Goal: Task Accomplishment & Management: Use online tool/utility

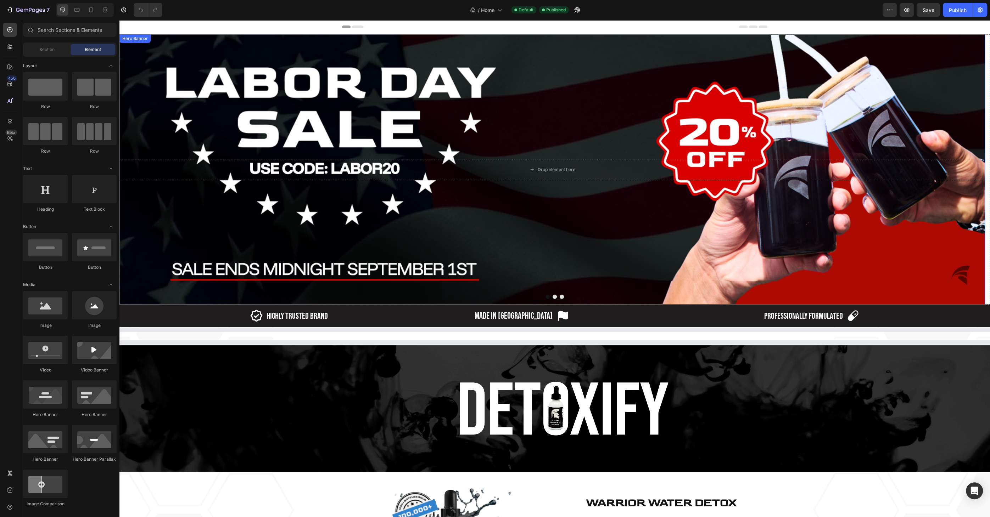
click at [405, 113] on div "Background Image" at bounding box center [551, 169] width 865 height 270
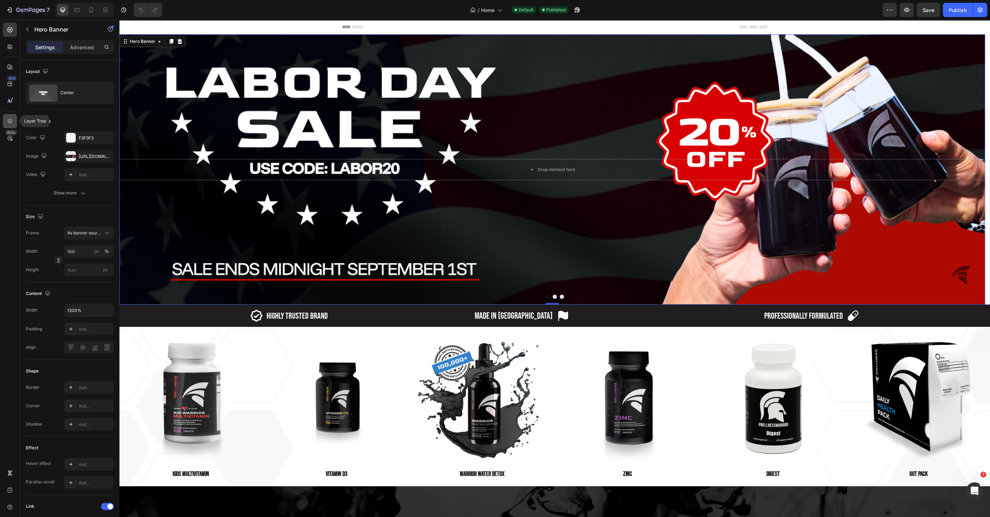
click at [13, 118] on icon at bounding box center [9, 121] width 7 height 7
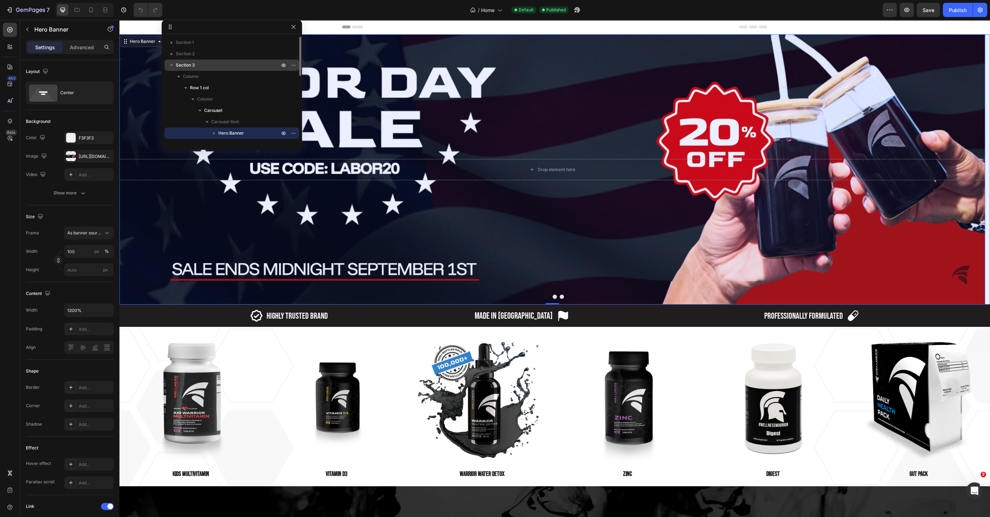
click at [195, 67] on span "Section 3" at bounding box center [185, 65] width 19 height 7
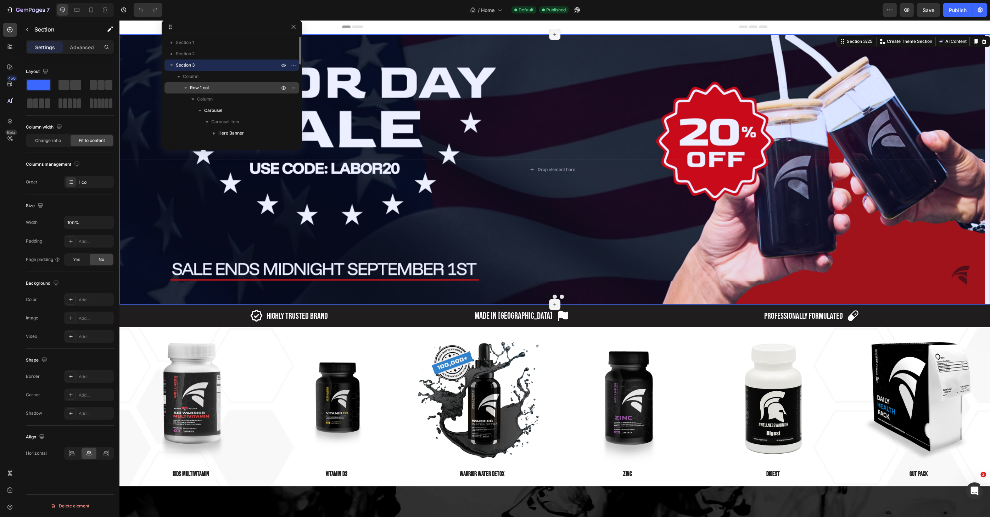
click at [193, 85] on span "Row 1 col" at bounding box center [199, 87] width 19 height 7
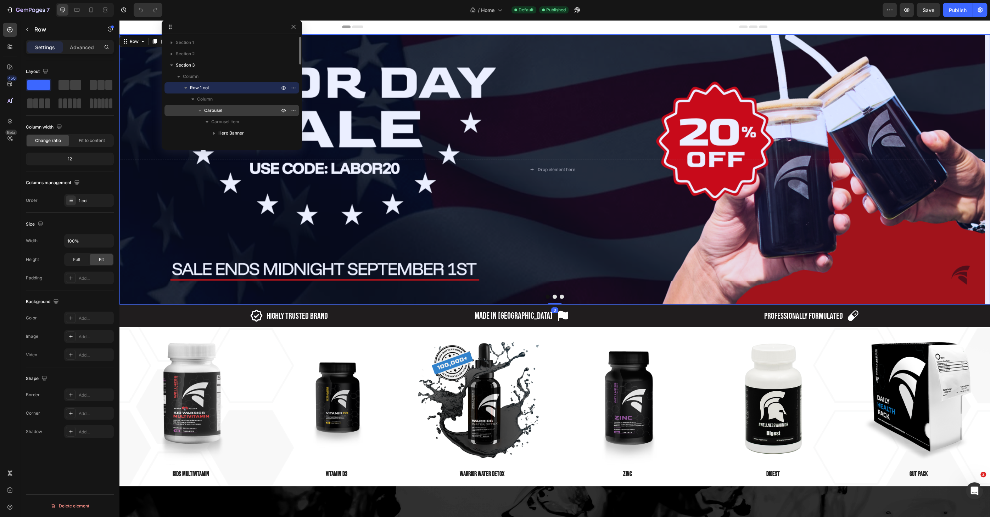
click at [207, 114] on div "Carousel" at bounding box center [231, 110] width 129 height 11
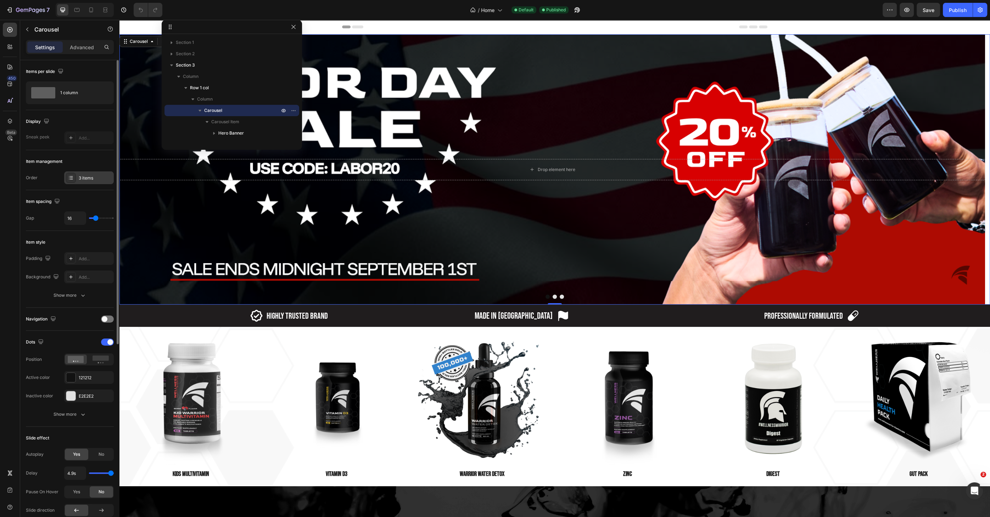
click at [89, 183] on div "3 items" at bounding box center [89, 177] width 50 height 13
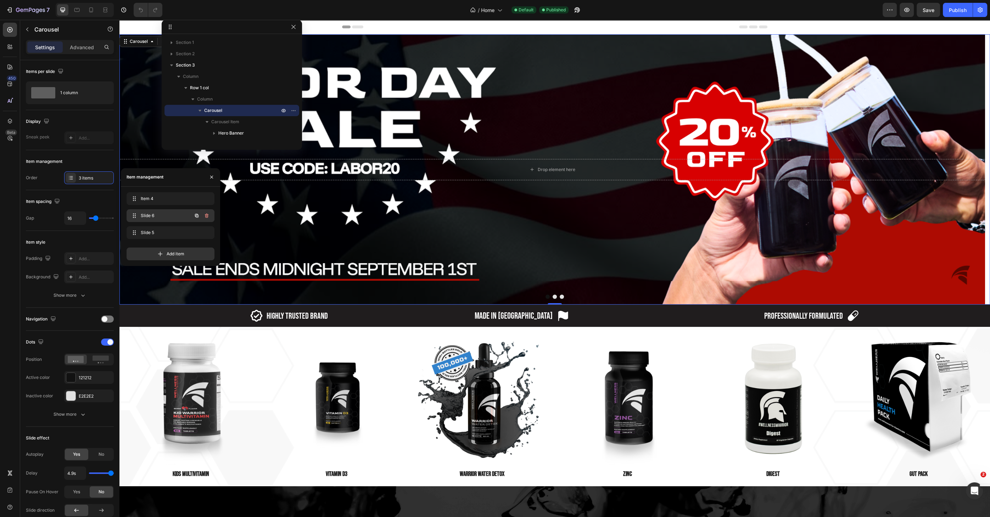
click at [174, 217] on span "Slide 6" at bounding box center [161, 216] width 40 height 6
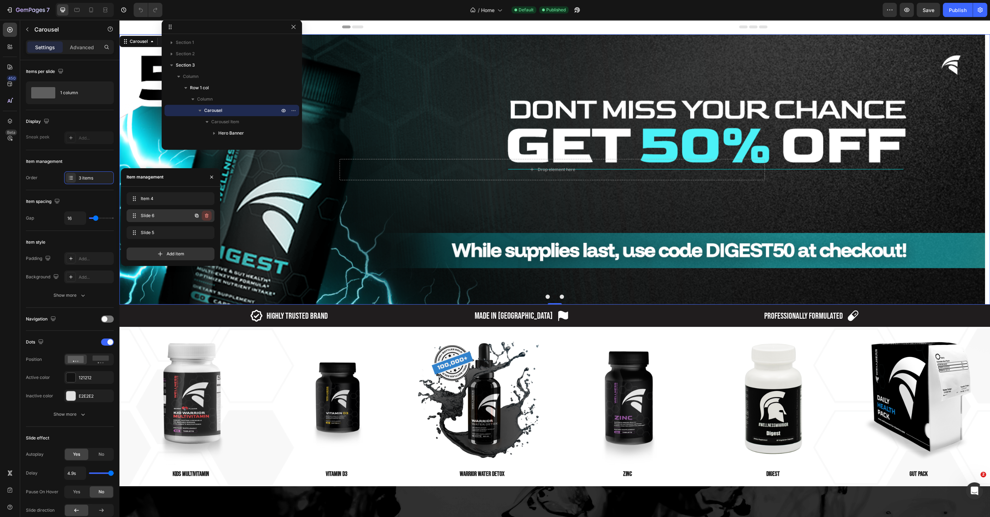
click at [178, 216] on div "Slide 6 Slide 6" at bounding box center [170, 215] width 88 height 13
click at [177, 216] on span "Slide 6" at bounding box center [165, 216] width 52 height 6
click at [177, 216] on span "Slide 6" at bounding box center [161, 216] width 40 height 6
click at [209, 215] on icon "button" at bounding box center [207, 216] width 6 height 6
click at [198, 217] on div "Delete" at bounding box center [201, 216] width 13 height 6
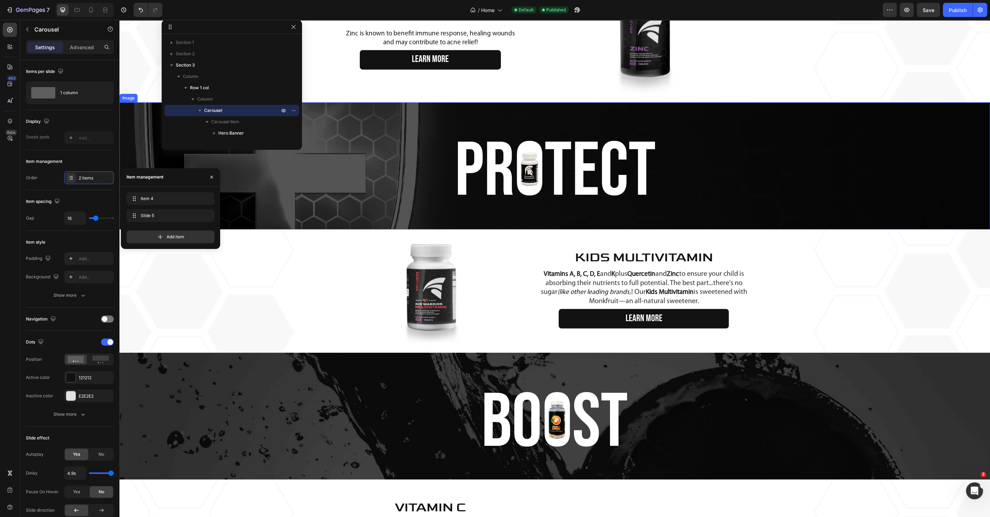
scroll to position [1514, 0]
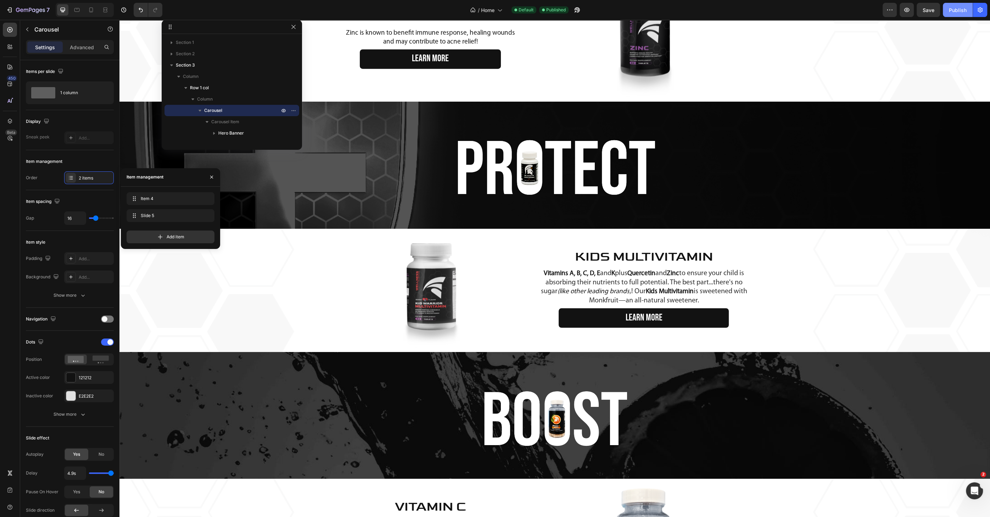
click at [958, 6] on button "Publish" at bounding box center [957, 10] width 30 height 14
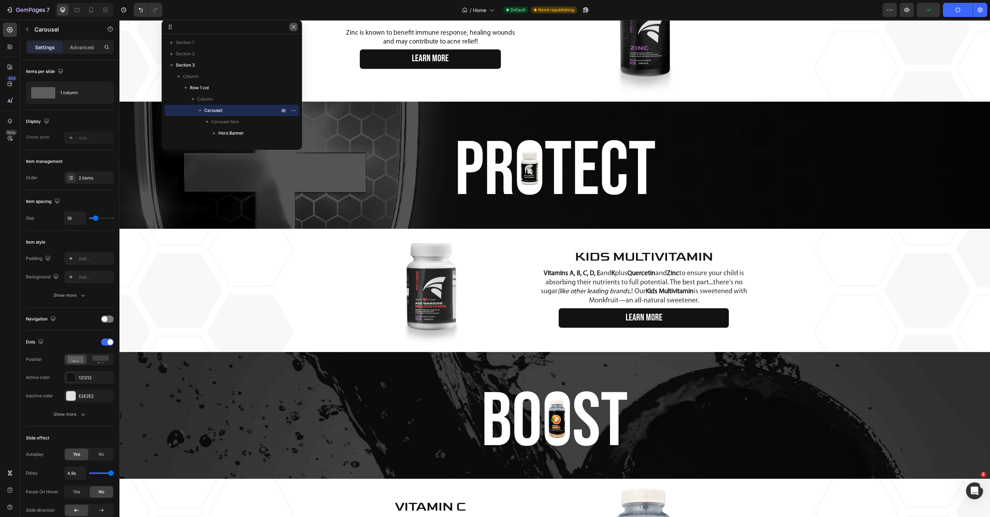
click at [297, 30] on button "button" at bounding box center [293, 27] width 9 height 9
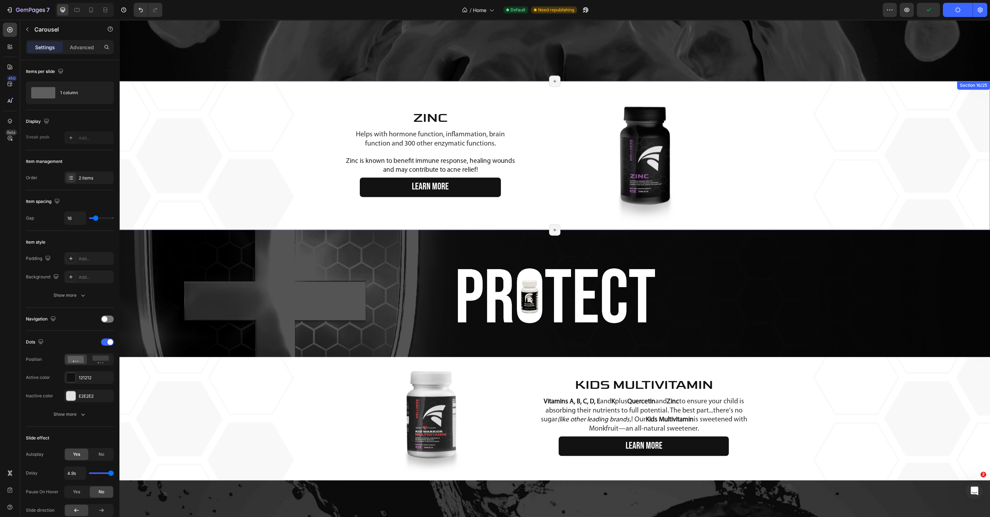
scroll to position [1385, 0]
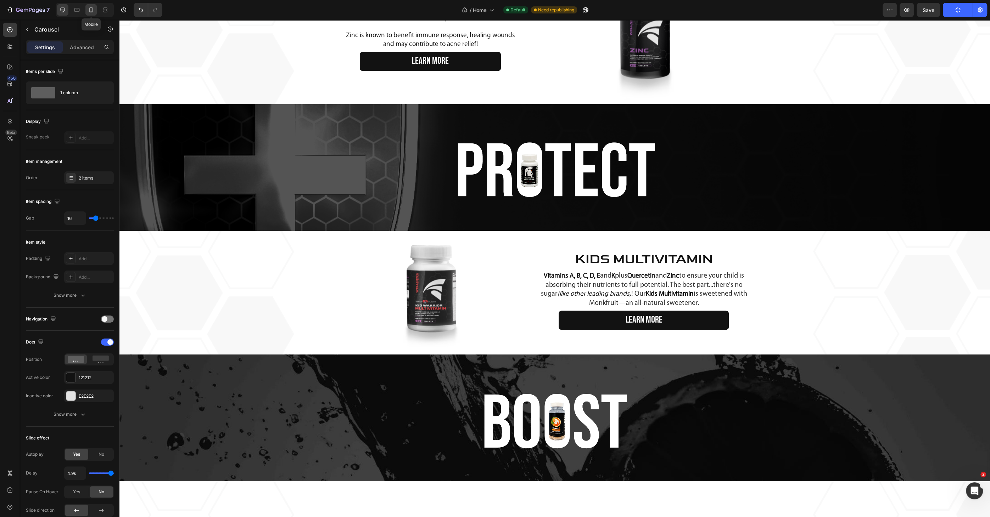
click at [88, 10] on icon at bounding box center [91, 9] width 7 height 7
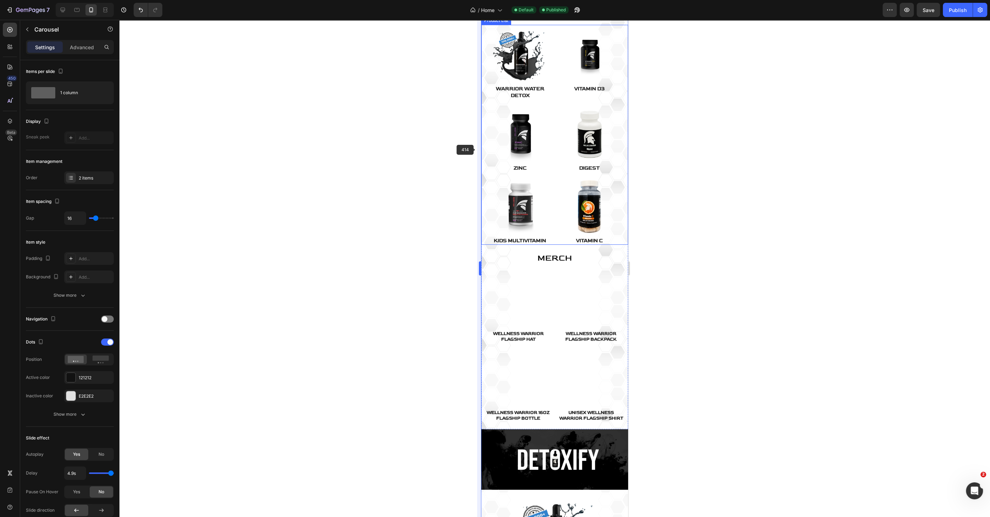
scroll to position [367, 0]
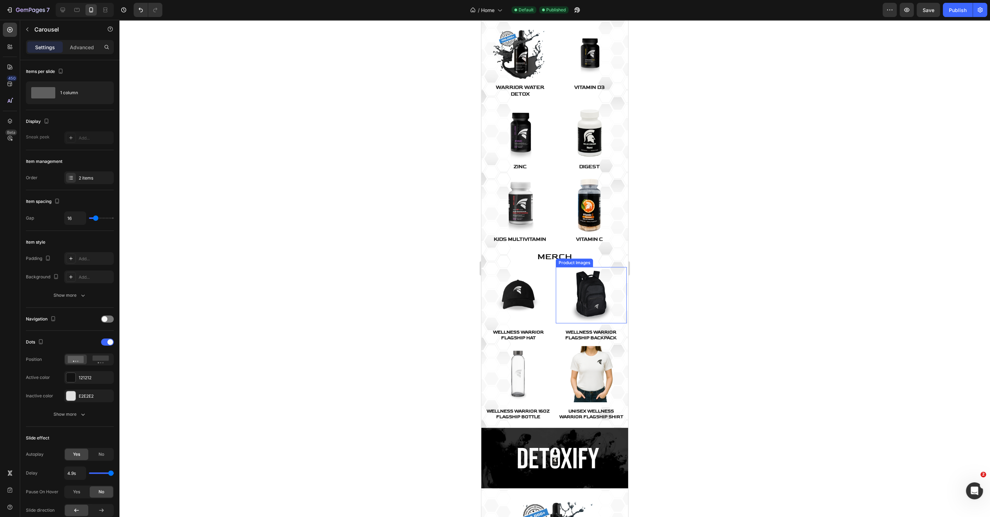
click at [569, 285] on img at bounding box center [591, 295] width 57 height 57
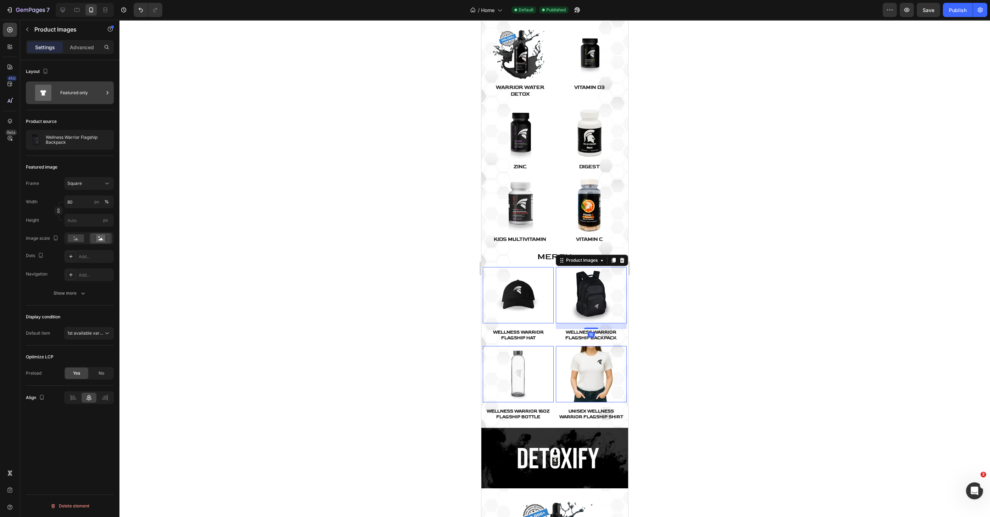
click at [74, 95] on div "Featured only" at bounding box center [81, 93] width 43 height 16
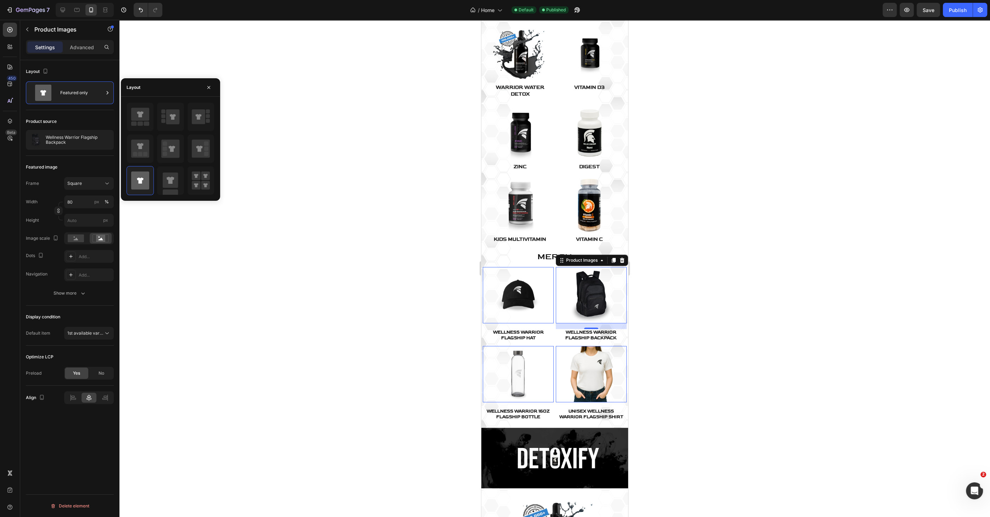
click at [74, 127] on div "Product source Wellness Warrior Flagship Backpack" at bounding box center [70, 133] width 88 height 46
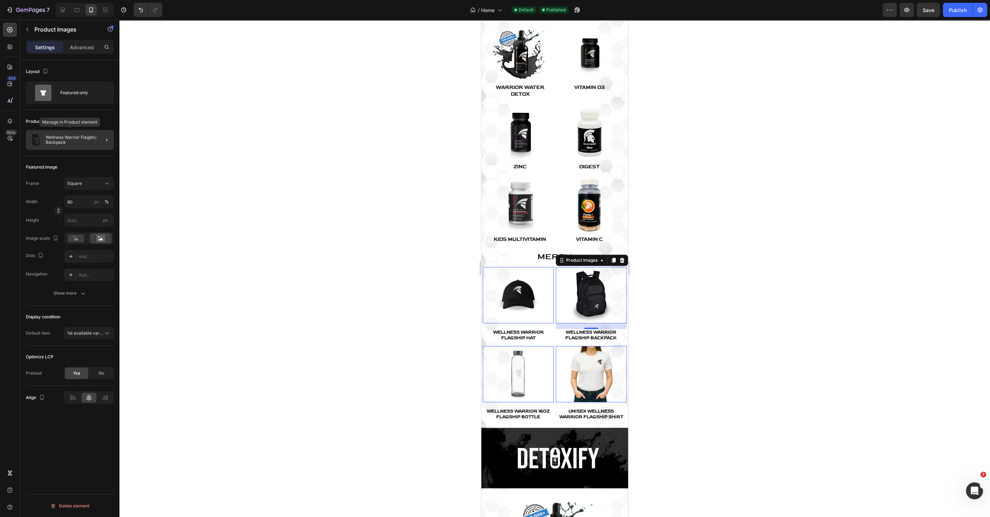
click at [74, 139] on p "Wellness Warrior Flagship Backpack" at bounding box center [78, 140] width 65 height 10
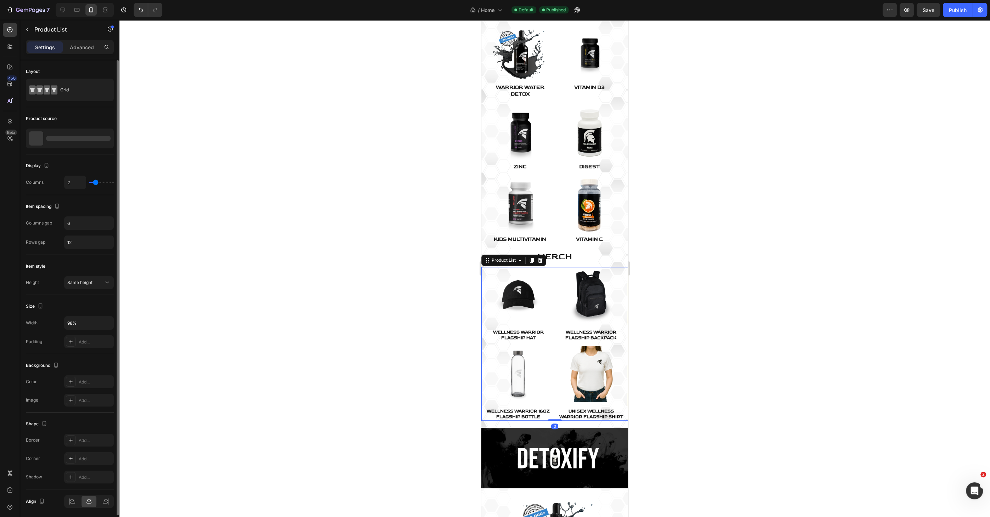
click at [75, 141] on div at bounding box center [70, 139] width 88 height 20
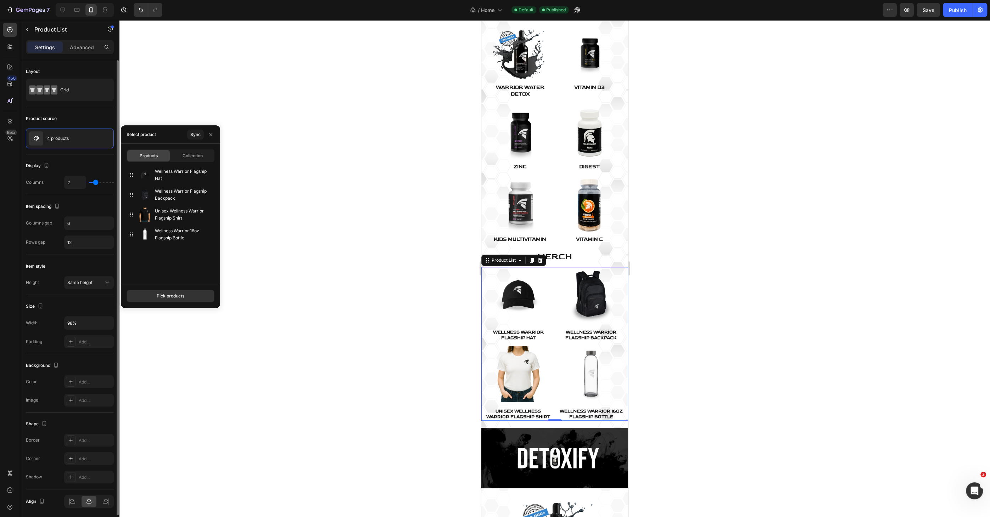
drag, startPoint x: 128, startPoint y: 231, endPoint x: 125, endPoint y: 191, distance: 40.5
drag, startPoint x: 132, startPoint y: 218, endPoint x: 126, endPoint y: 193, distance: 25.7
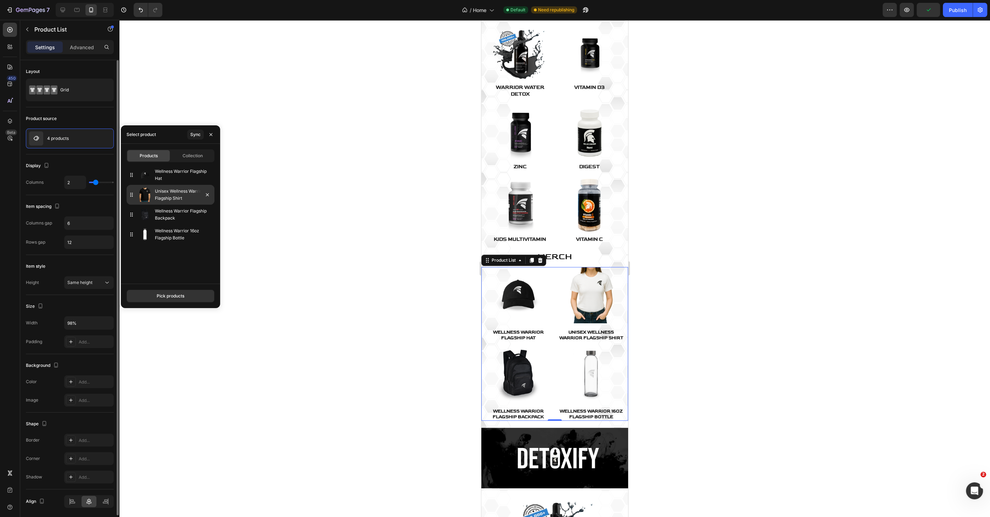
click at [169, 193] on p "Unisex Wellness Warrior Flagship Shirt" at bounding box center [183, 195] width 57 height 14
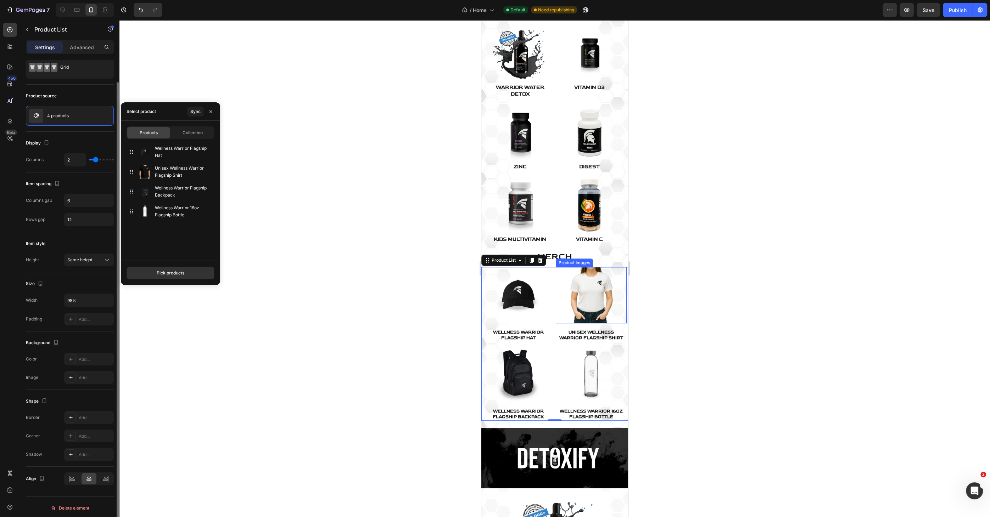
click at [578, 278] on img at bounding box center [591, 295] width 57 height 57
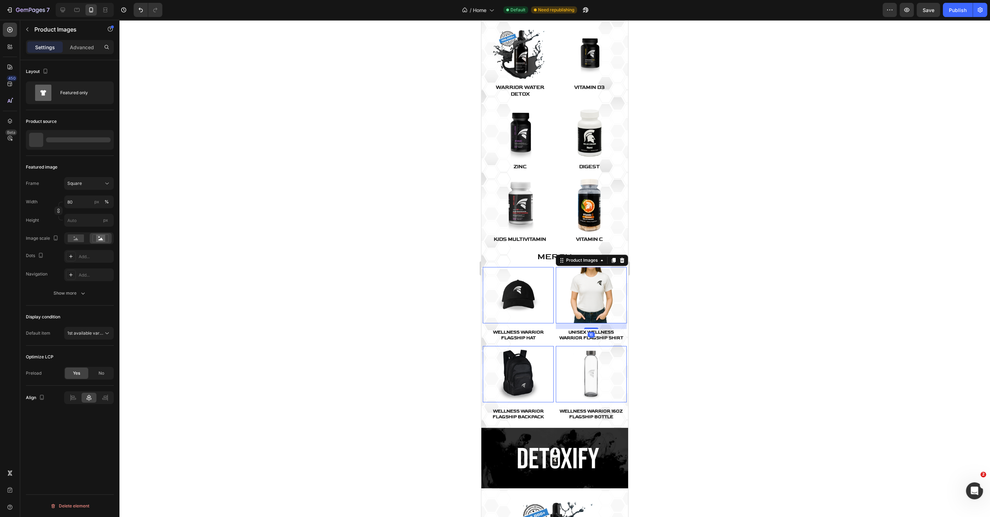
scroll to position [0, 0]
click at [89, 330] on span "1st available variant" at bounding box center [85, 333] width 36 height 6
click at [85, 371] on div "1st image" at bounding box center [82, 377] width 58 height 13
click at [88, 336] on div "1st image" at bounding box center [85, 333] width 36 height 6
click at [88, 311] on div "Display condition" at bounding box center [70, 316] width 88 height 11
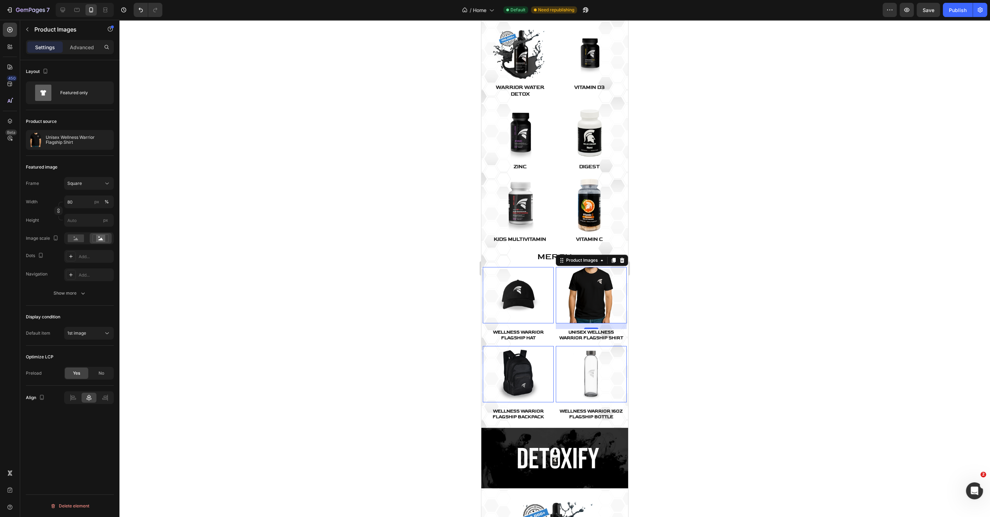
click at [533, 289] on img at bounding box center [518, 295] width 57 height 57
click at [955, 13] on div "Publish" at bounding box center [957, 9] width 18 height 7
click at [534, 287] on img at bounding box center [518, 295] width 57 height 57
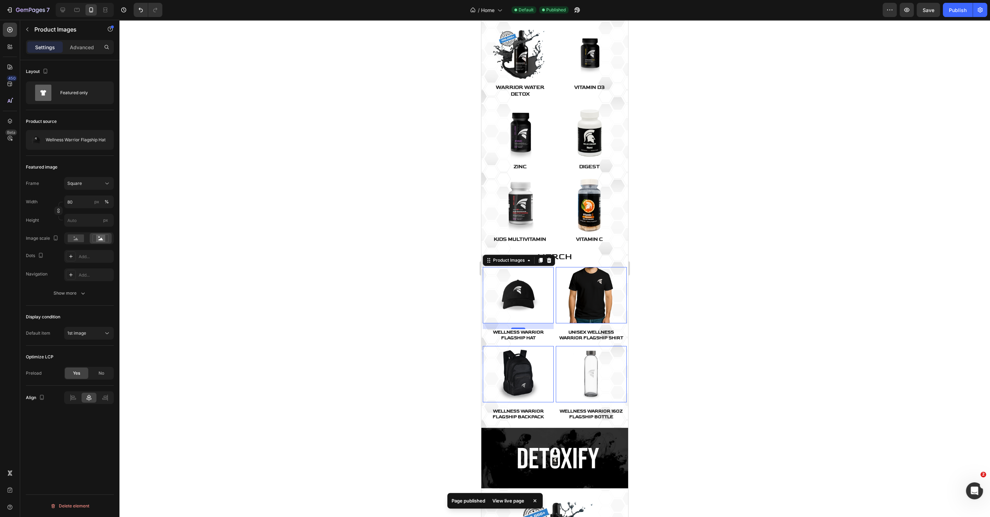
click at [89, 300] on div "Featured image Frame Square Width 80 px % Height px Image scale Dots Add... Nav…" at bounding box center [70, 231] width 88 height 150
click at [83, 297] on button "Show more" at bounding box center [70, 293] width 88 height 13
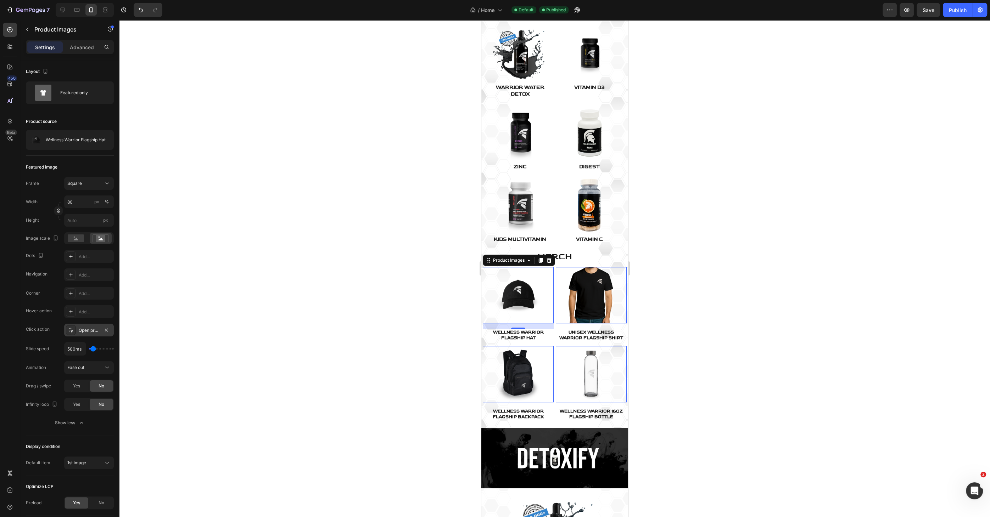
scroll to position [50, 0]
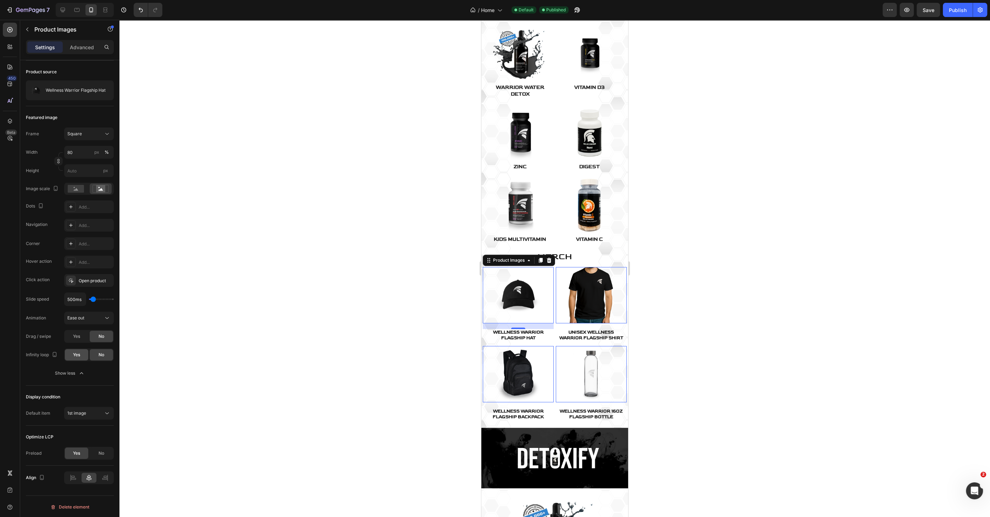
click at [79, 357] on div "Yes" at bounding box center [76, 354] width 23 height 11
click at [570, 289] on img at bounding box center [591, 295] width 57 height 57
click at [516, 358] on img at bounding box center [518, 374] width 57 height 57
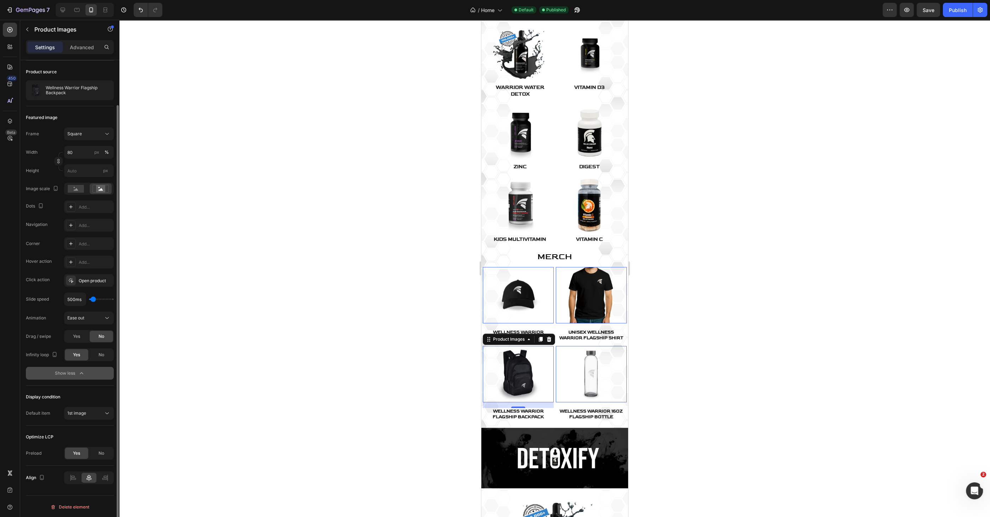
scroll to position [0, 0]
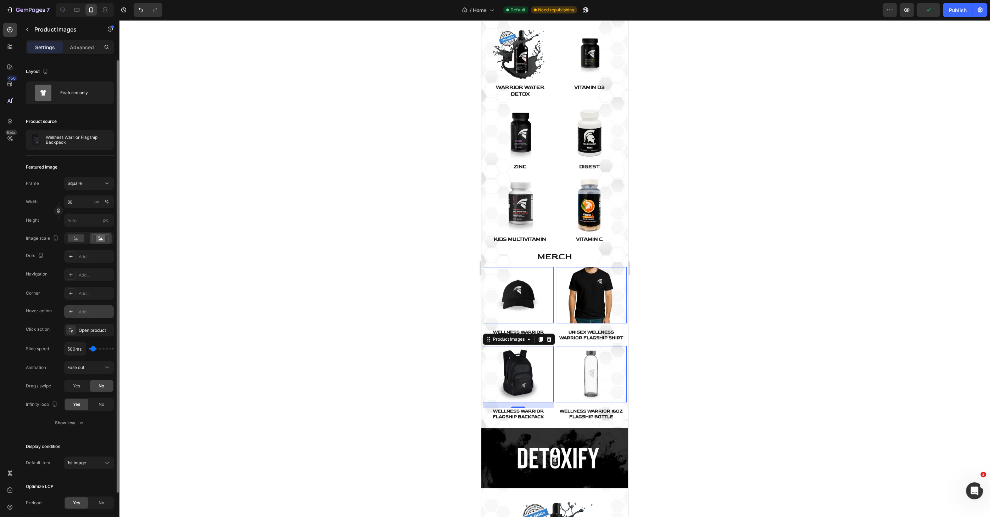
click at [91, 314] on div "Add..." at bounding box center [95, 312] width 33 height 6
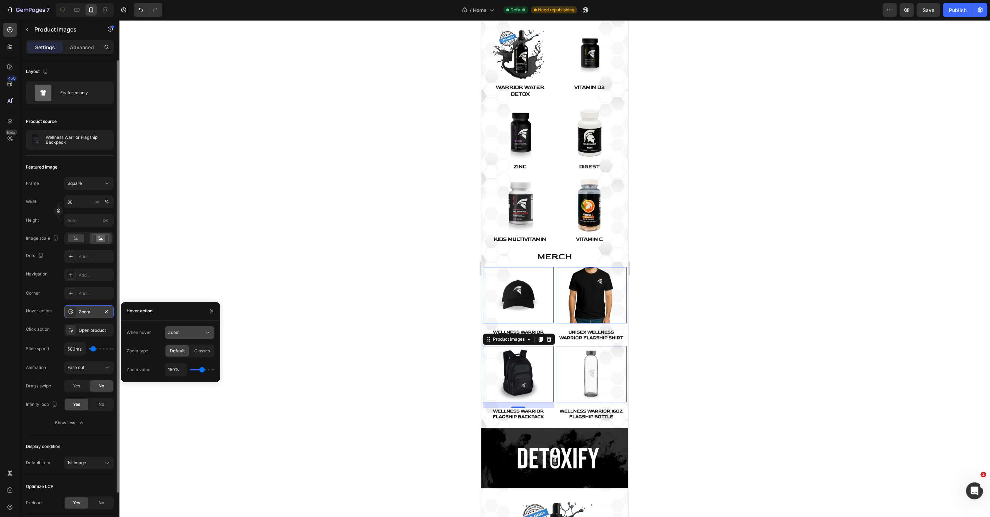
click at [187, 332] on div "Zoom" at bounding box center [186, 333] width 36 height 6
click at [186, 333] on div "Zoom" at bounding box center [186, 333] width 36 height 6
click at [213, 311] on icon "button" at bounding box center [212, 311] width 6 height 6
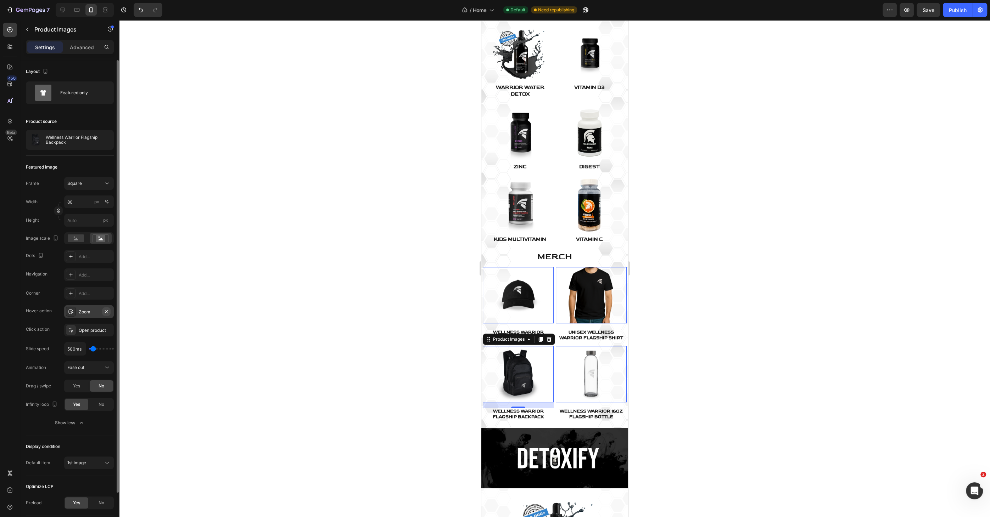
click at [107, 310] on icon "button" at bounding box center [106, 311] width 3 height 3
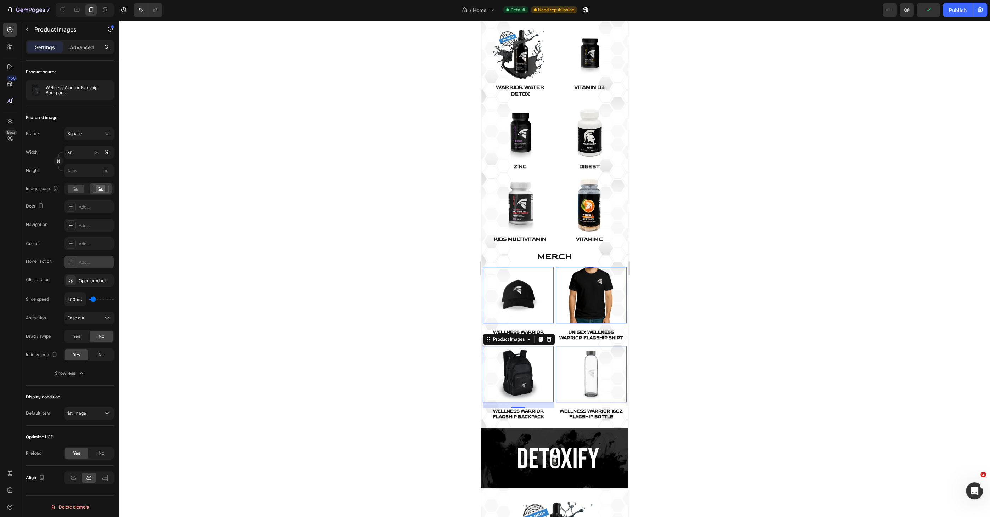
click at [511, 355] on img at bounding box center [518, 374] width 57 height 57
click at [78, 44] on p "Advanced" at bounding box center [82, 47] width 24 height 7
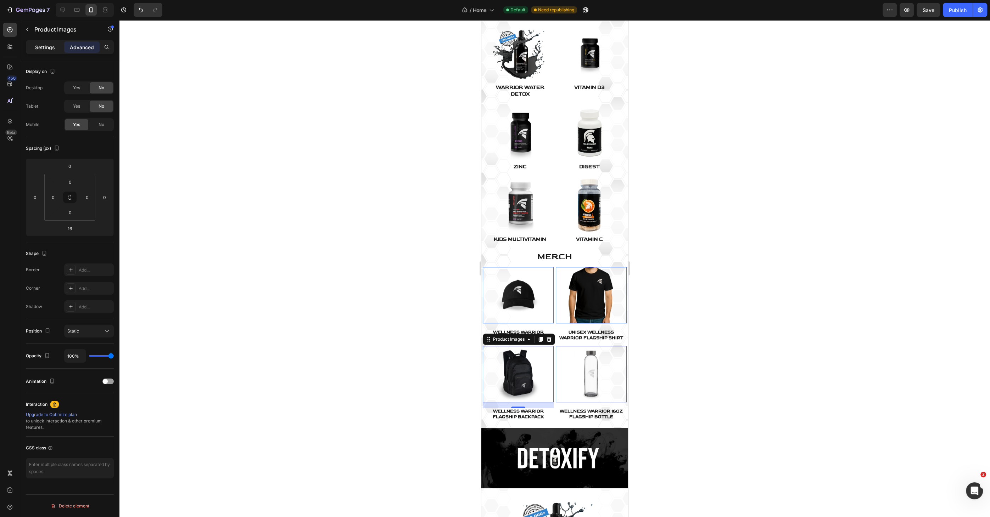
click at [45, 45] on p "Settings" at bounding box center [45, 47] width 20 height 7
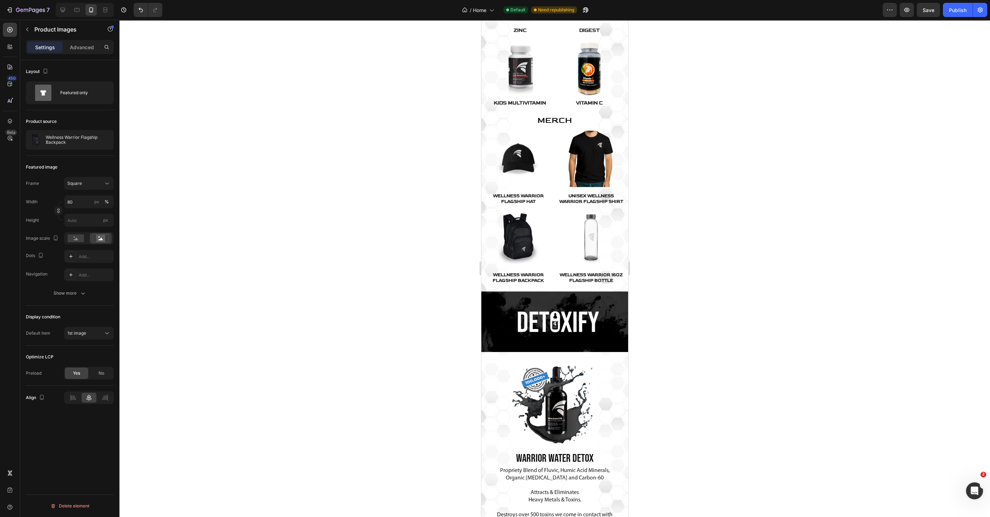
scroll to position [483, 0]
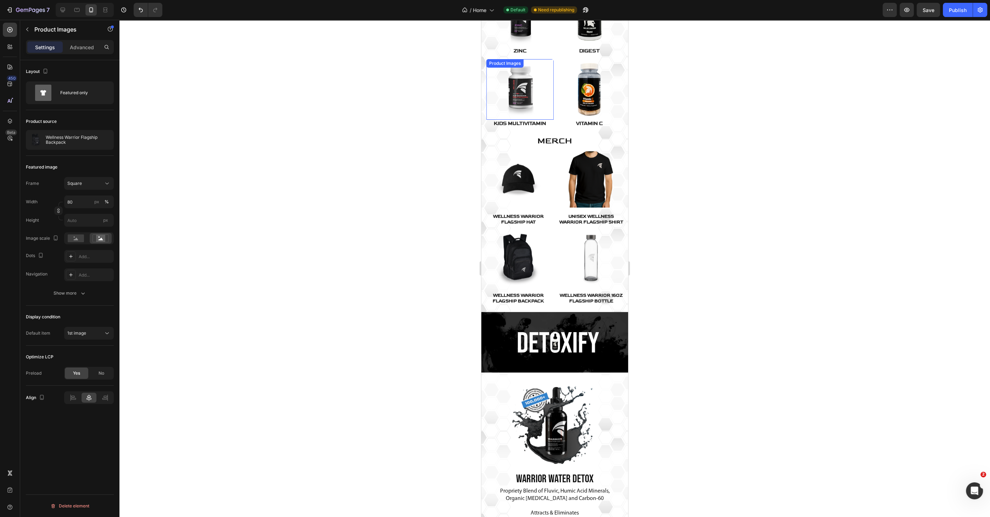
click at [513, 86] on img at bounding box center [520, 89] width 61 height 61
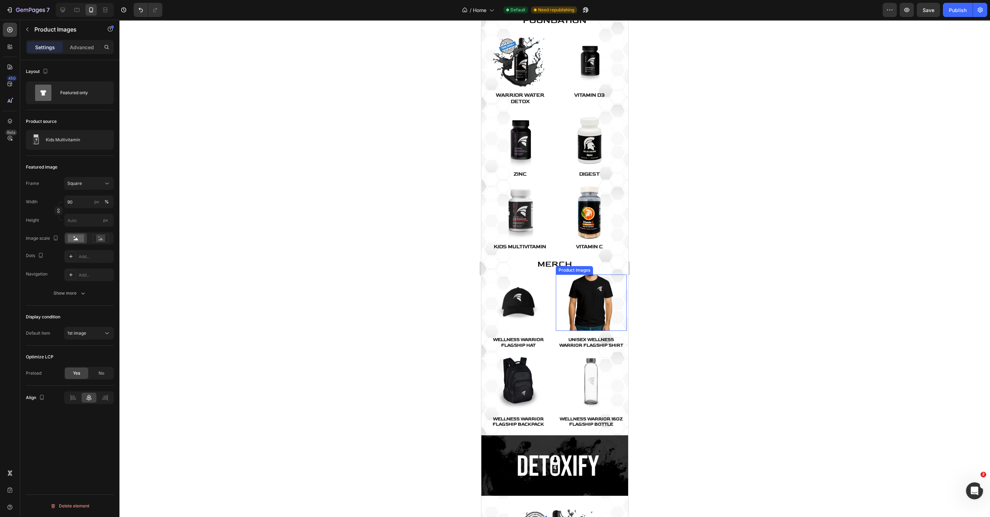
scroll to position [559, 0]
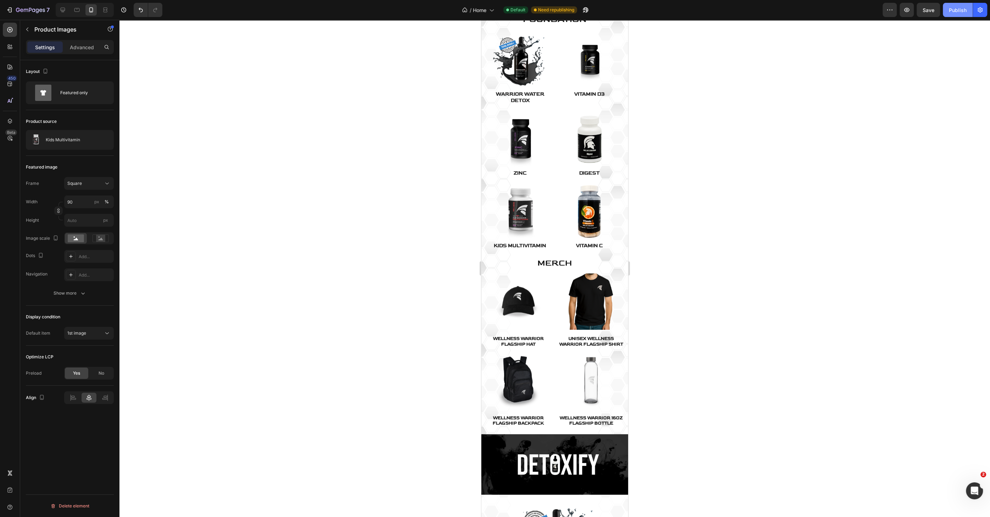
click at [958, 12] on div "Publish" at bounding box center [957, 9] width 18 height 7
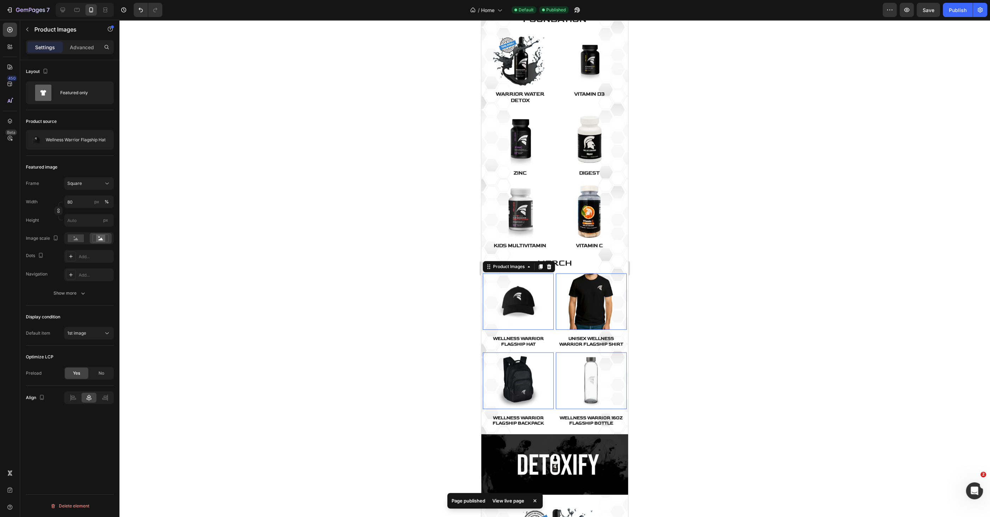
click at [537, 285] on img at bounding box center [518, 302] width 57 height 57
click at [70, 288] on button "Show more" at bounding box center [70, 293] width 88 height 13
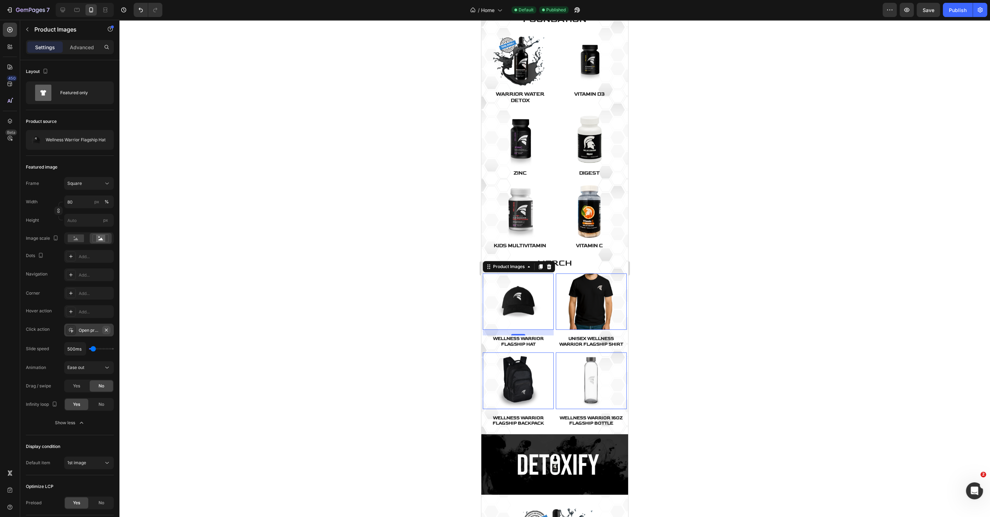
click at [105, 329] on icon "button" at bounding box center [106, 330] width 6 height 6
click at [105, 329] on div "Add..." at bounding box center [95, 330] width 33 height 6
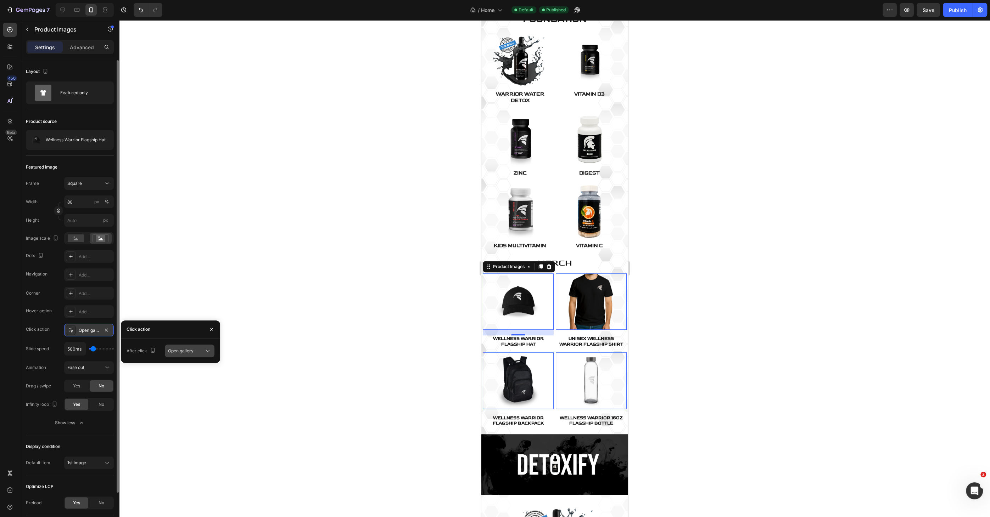
click at [179, 351] on span "Open gallery" at bounding box center [181, 350] width 26 height 5
click at [181, 379] on span "Open product" at bounding box center [181, 382] width 27 height 6
click at [269, 340] on div at bounding box center [554, 268] width 870 height 497
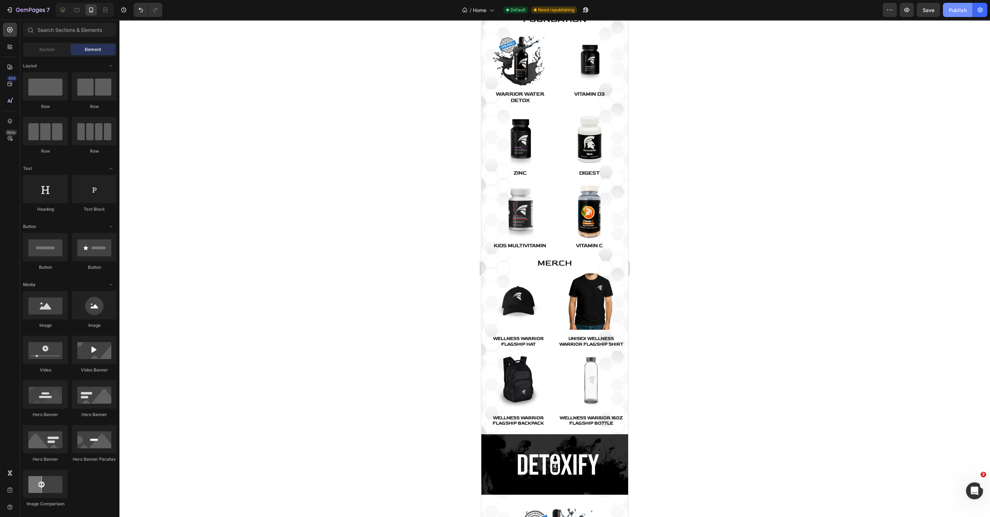
click at [951, 12] on div "Publish" at bounding box center [957, 9] width 18 height 7
click at [590, 306] on img at bounding box center [591, 302] width 57 height 57
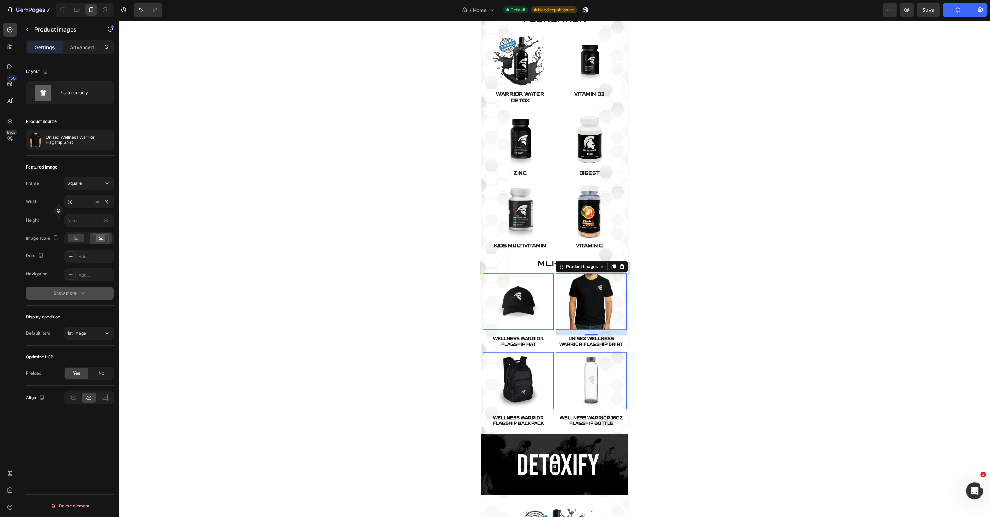
click at [80, 290] on icon "button" at bounding box center [82, 293] width 7 height 7
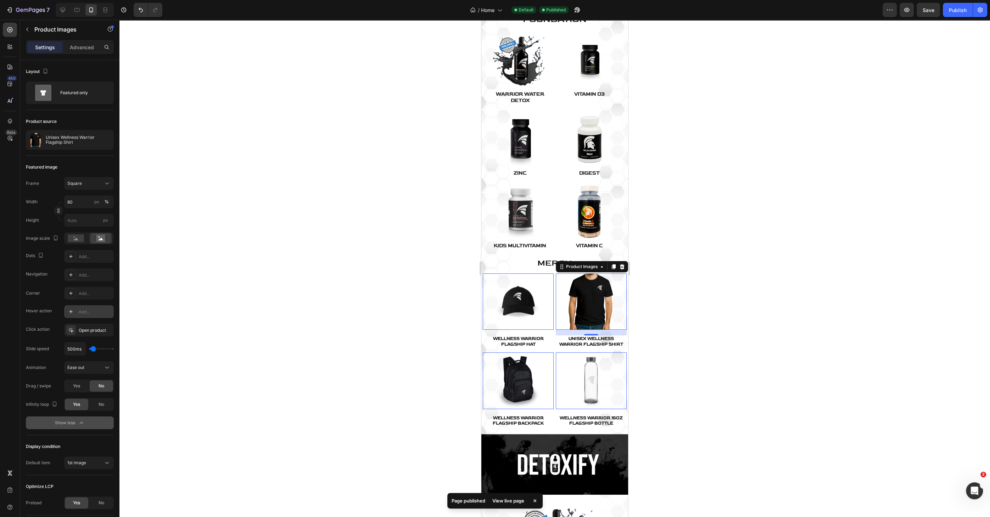
click at [83, 313] on div "Add..." at bounding box center [95, 312] width 33 height 6
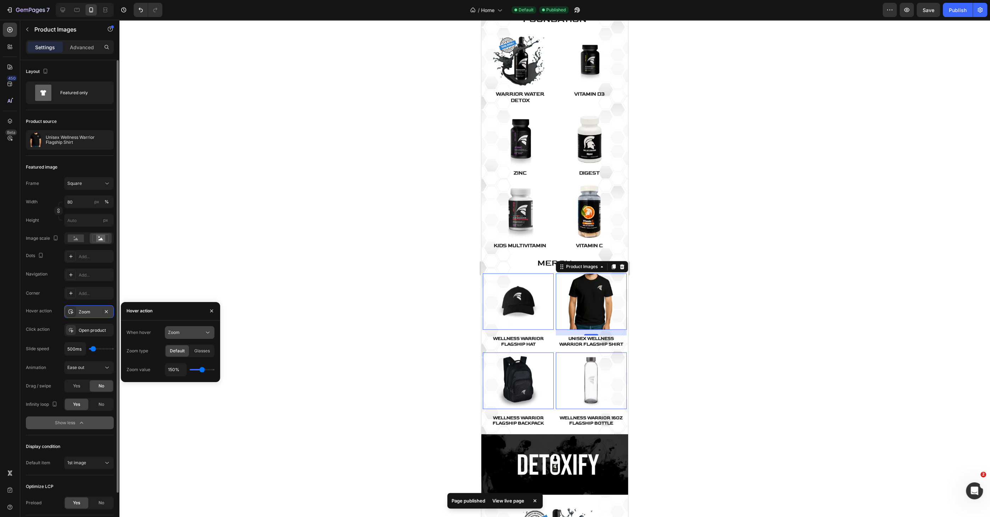
click at [207, 327] on button "Zoom" at bounding box center [190, 332] width 50 height 13
click at [213, 310] on icon "button" at bounding box center [212, 311] width 6 height 6
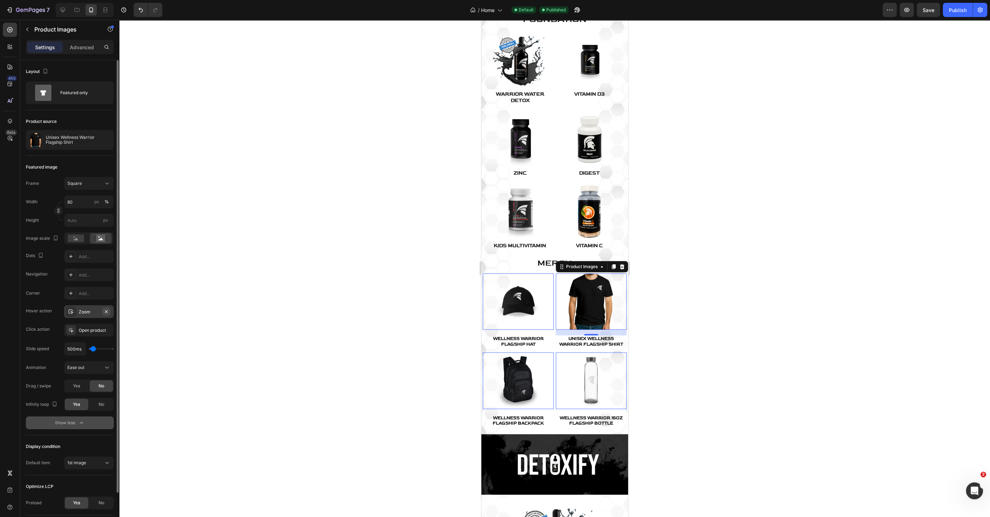
click at [107, 312] on icon "button" at bounding box center [106, 312] width 6 height 6
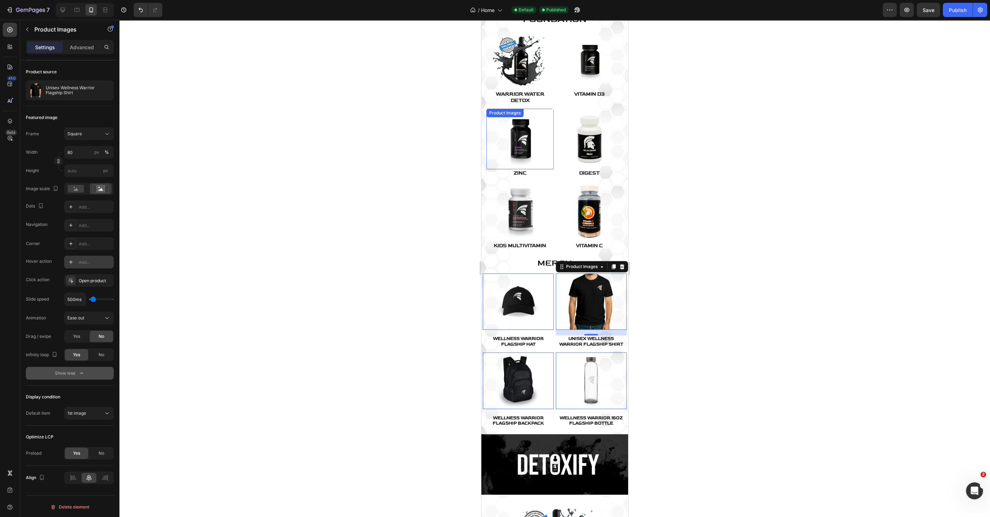
click at [509, 147] on img at bounding box center [520, 139] width 61 height 61
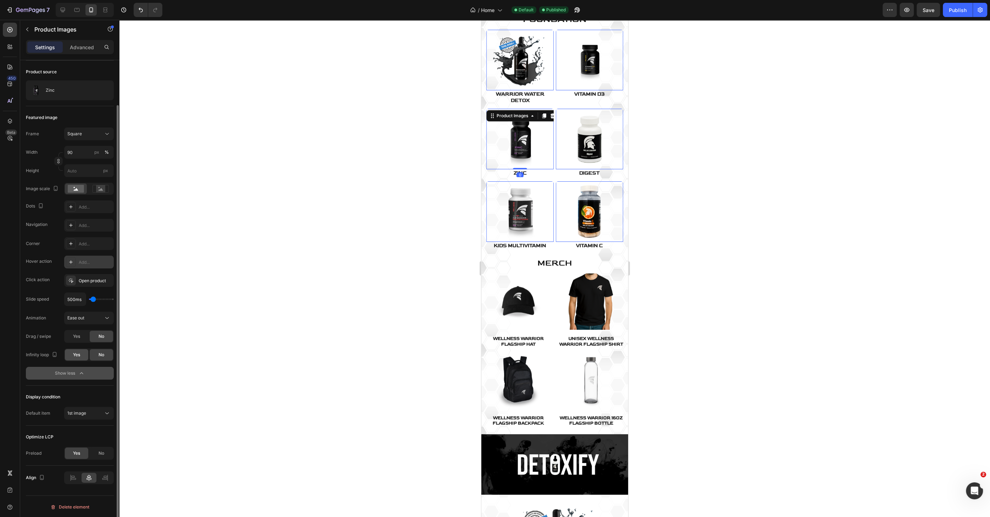
click at [79, 352] on span "Yes" at bounding box center [76, 355] width 7 height 6
click at [85, 377] on button "Show less" at bounding box center [70, 373] width 88 height 13
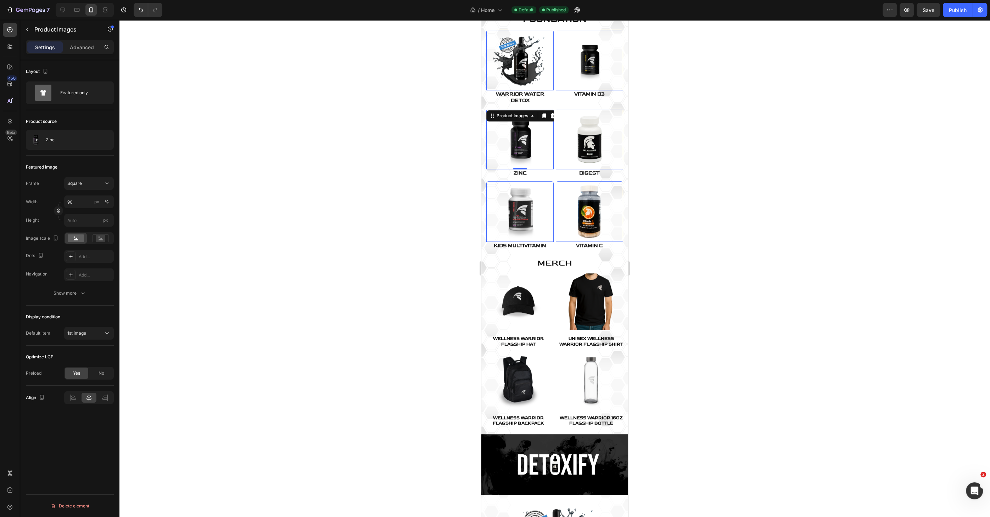
click at [511, 139] on img at bounding box center [520, 139] width 61 height 61
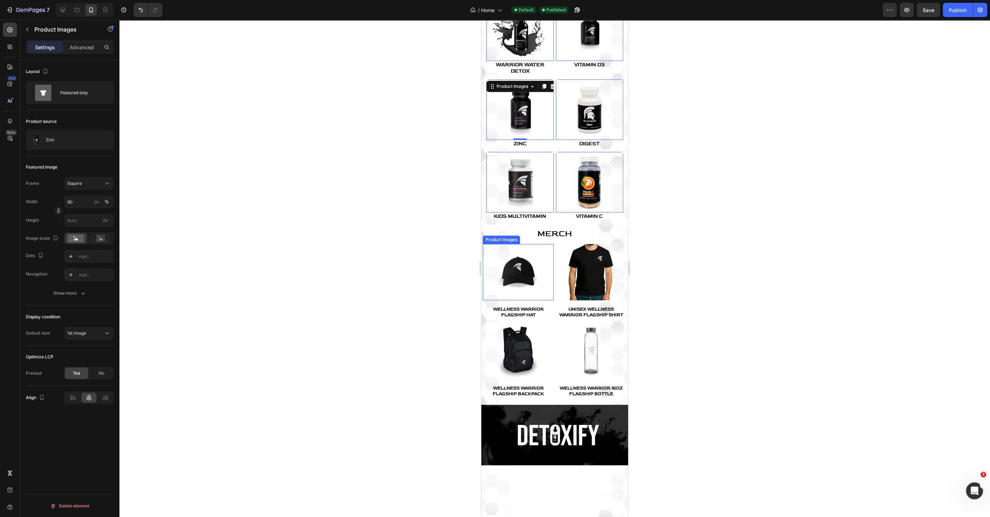
scroll to position [270, 0]
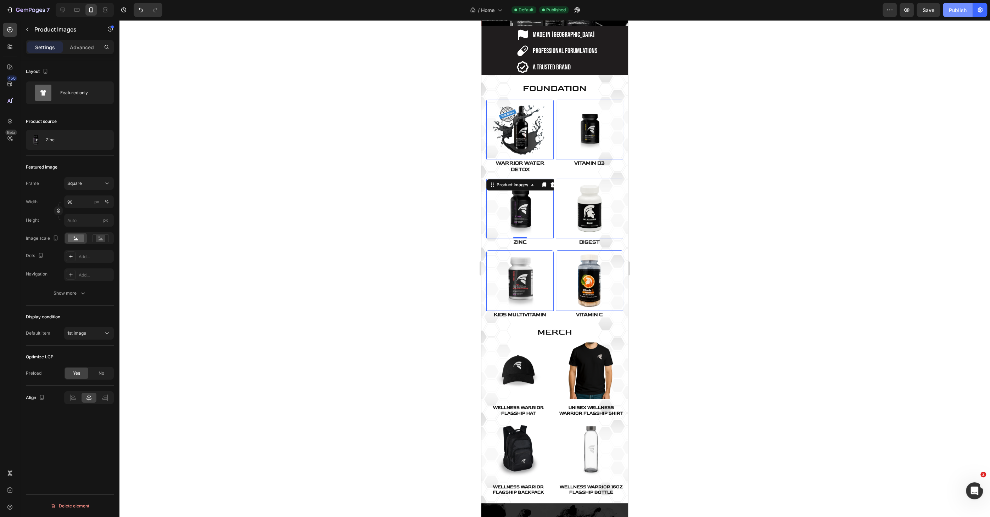
click at [954, 12] on div "Publish" at bounding box center [957, 9] width 18 height 7
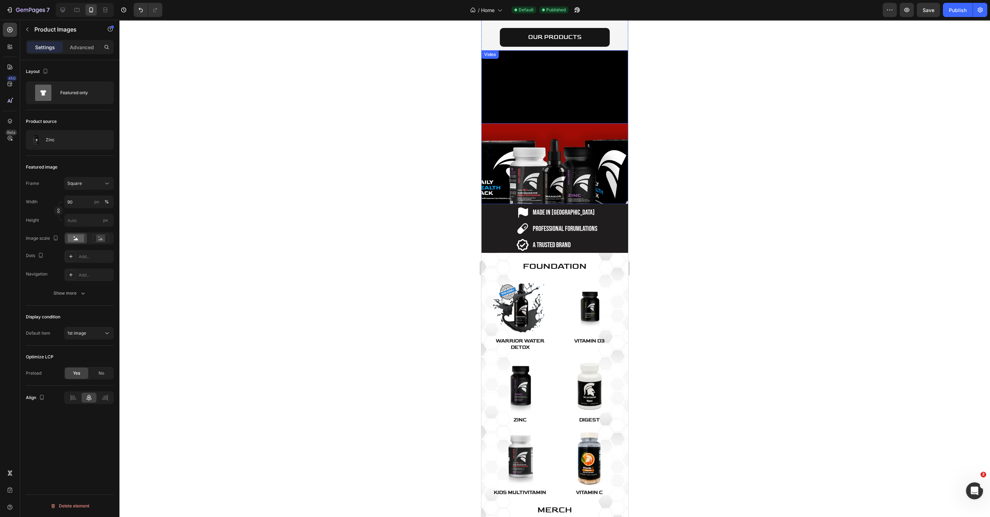
scroll to position [122, 0]
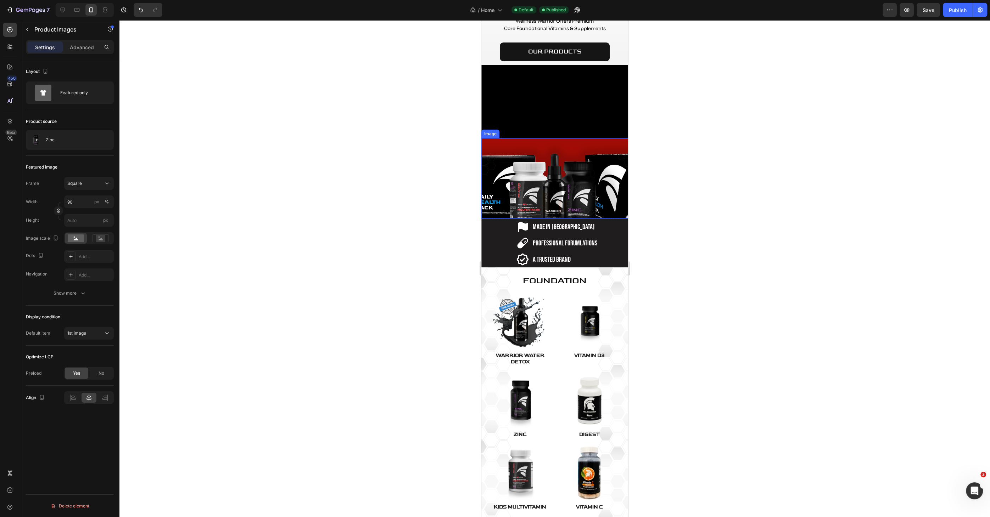
click at [503, 219] on img at bounding box center [554, 178] width 147 height 80
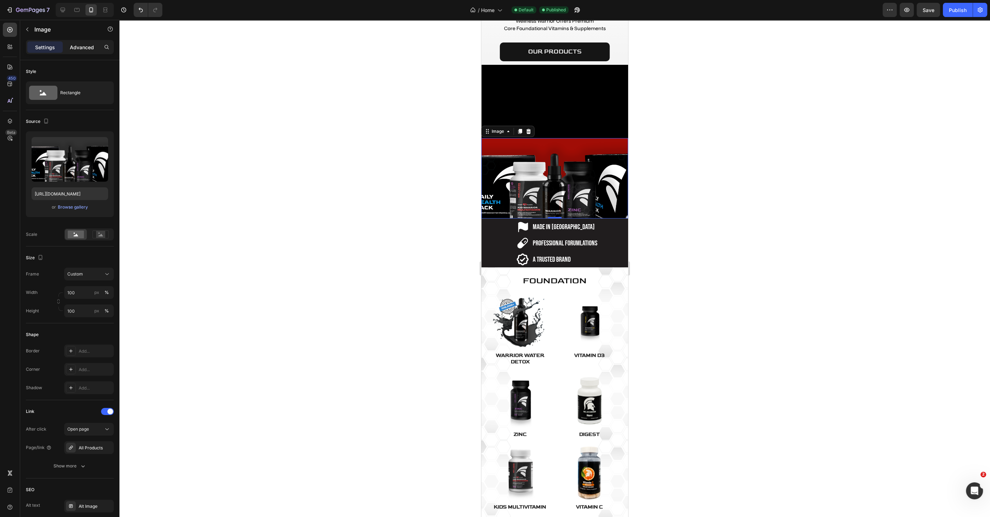
click at [77, 47] on p "Advanced" at bounding box center [82, 47] width 24 height 7
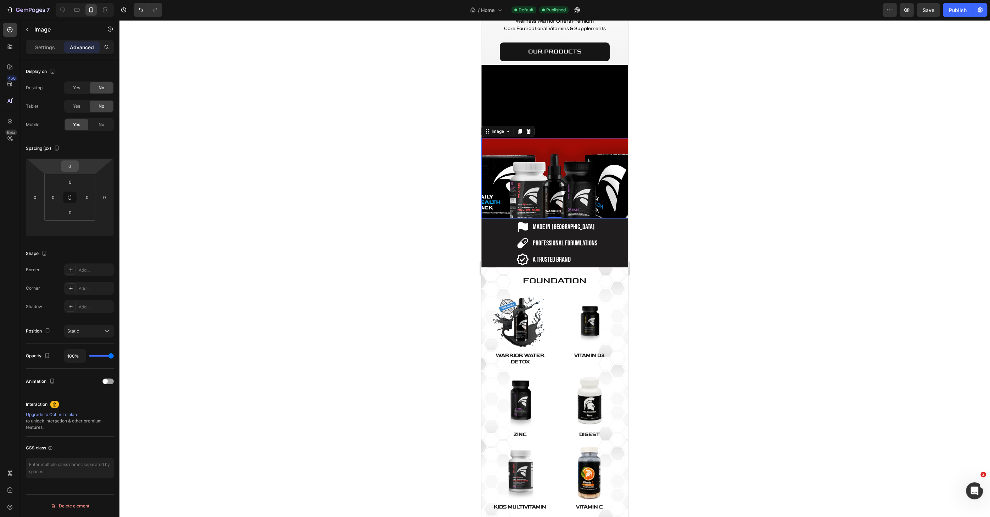
click at [69, 164] on input "0" at bounding box center [70, 166] width 14 height 11
type input "-20"
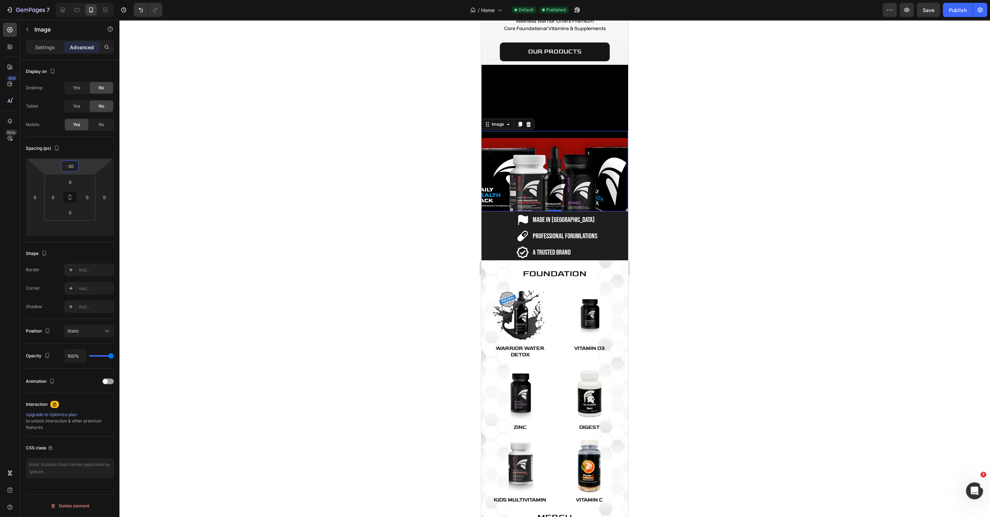
drag, startPoint x: 73, startPoint y: 166, endPoint x: 61, endPoint y: 166, distance: 12.4
click at [63, 166] on input "-20" at bounding box center [70, 166] width 14 height 11
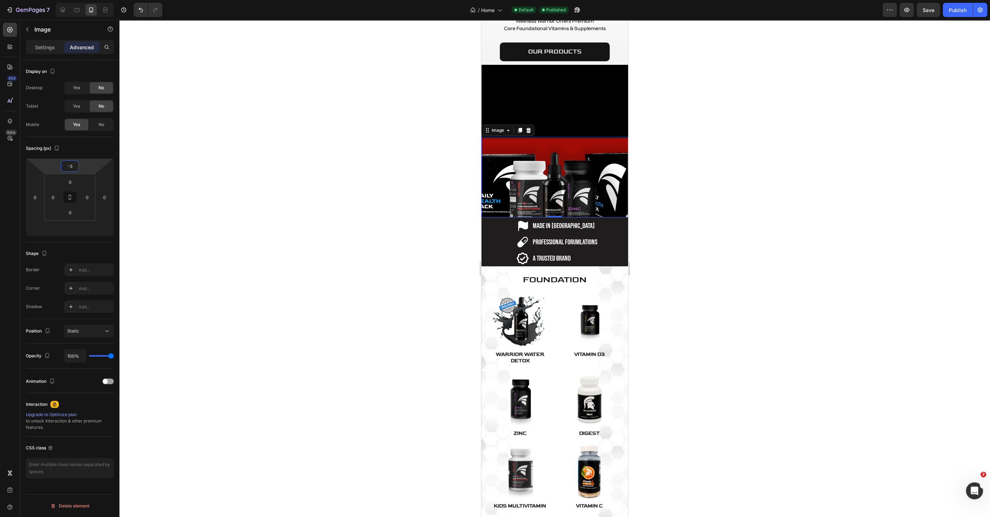
type input "-30"
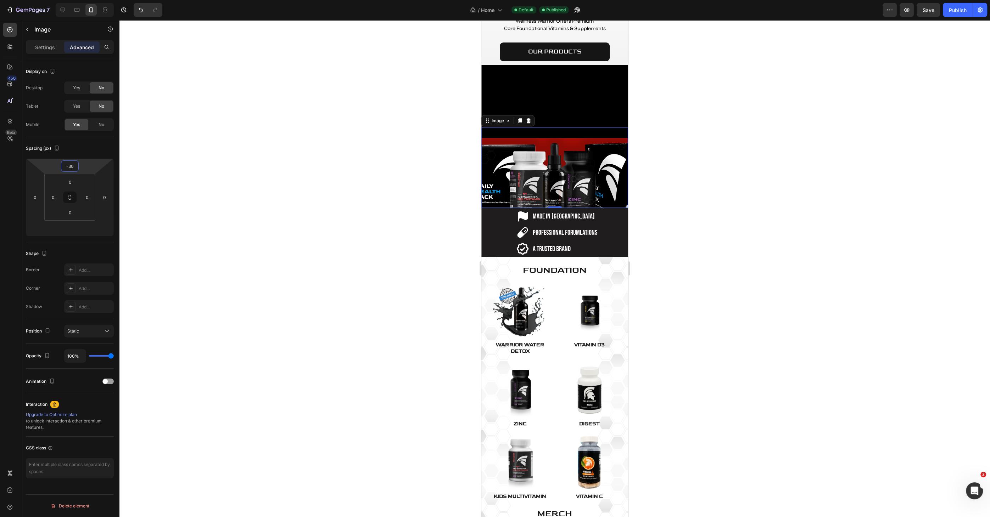
click at [206, 175] on div at bounding box center [554, 268] width 870 height 497
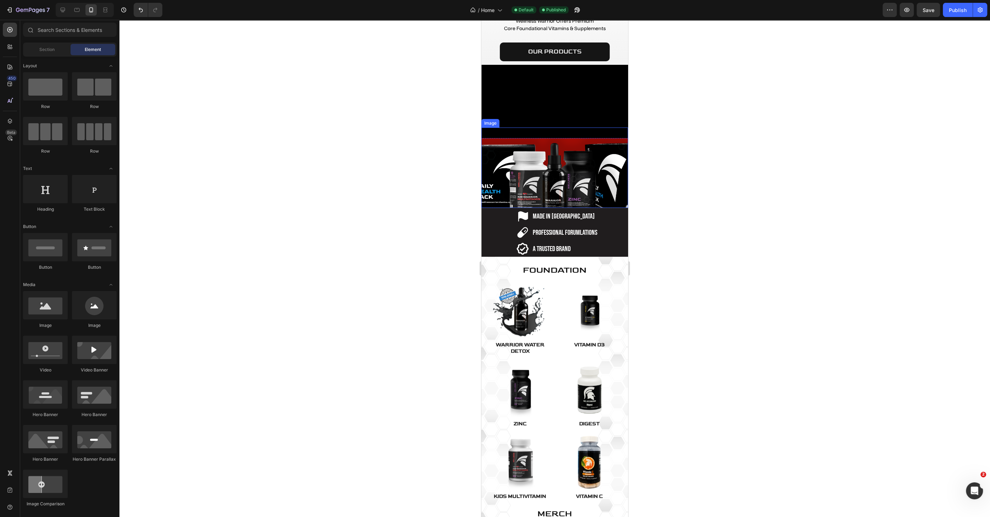
click at [509, 208] on img at bounding box center [554, 168] width 147 height 80
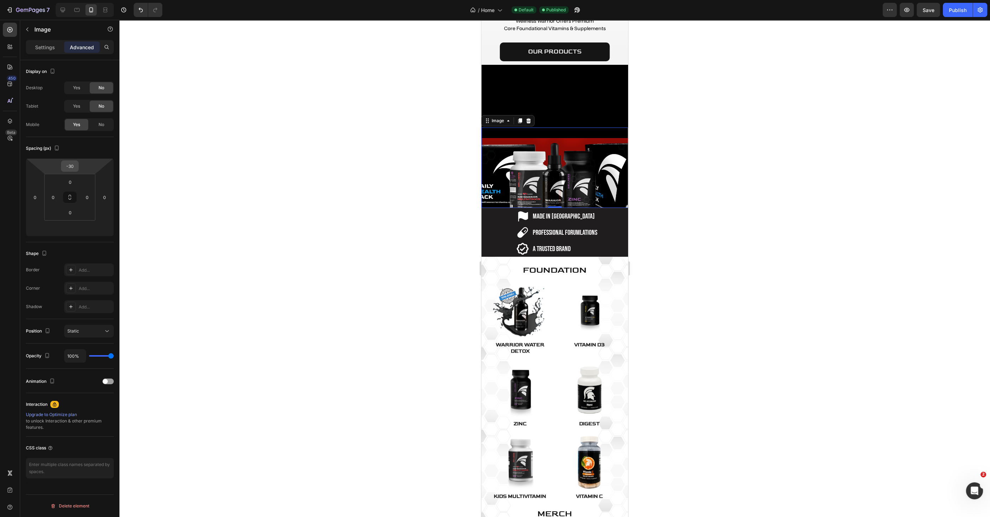
click at [73, 166] on input "-30" at bounding box center [70, 166] width 14 height 11
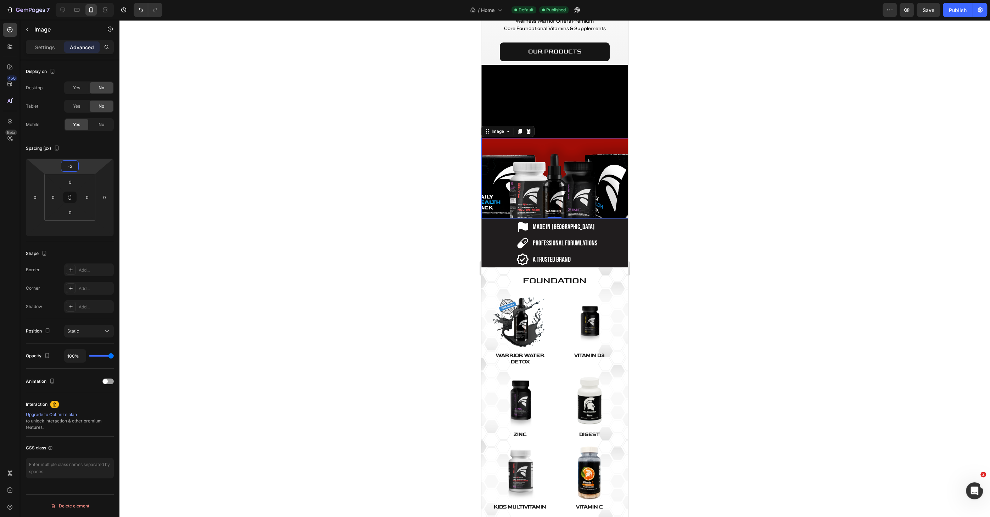
type input "-20"
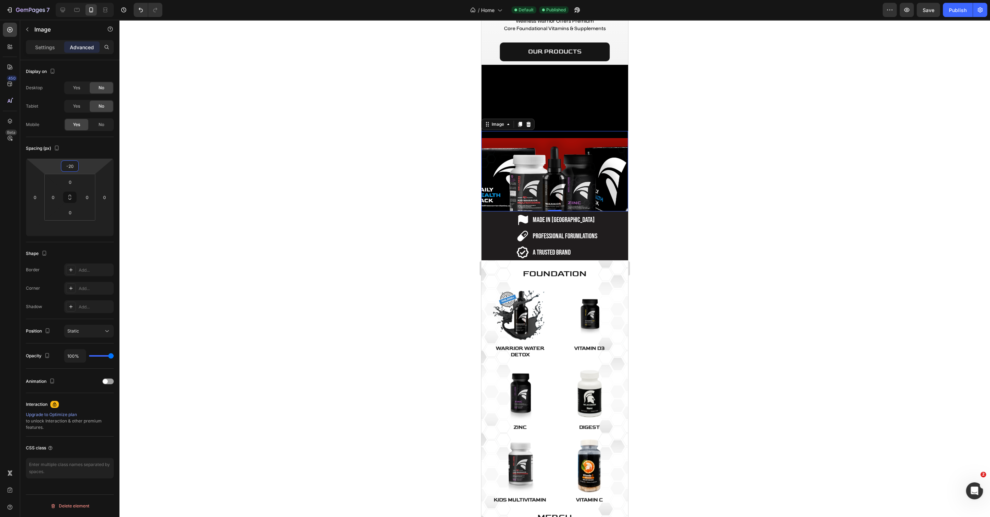
click at [254, 184] on div at bounding box center [554, 268] width 870 height 497
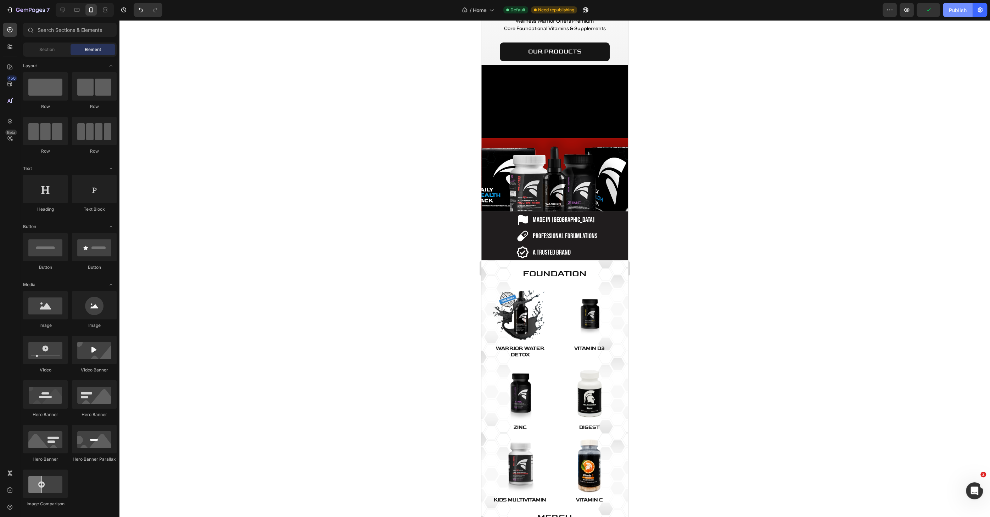
click at [947, 8] on button "Publish" at bounding box center [957, 10] width 30 height 14
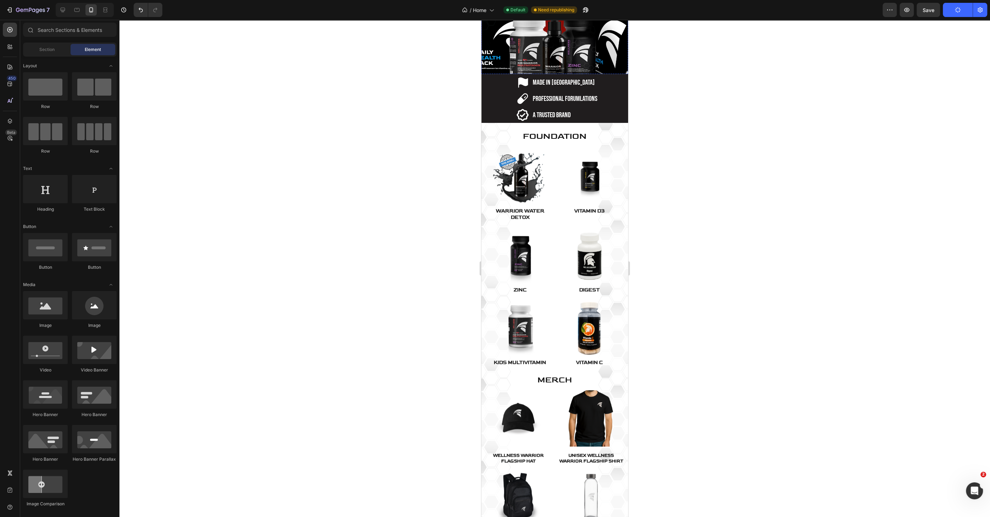
scroll to position [290, 0]
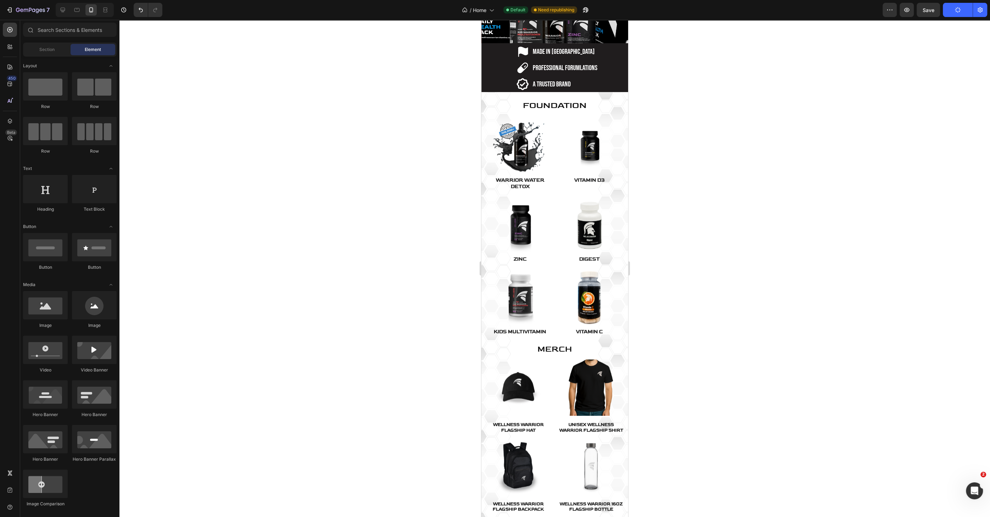
click at [376, 198] on div at bounding box center [554, 268] width 870 height 497
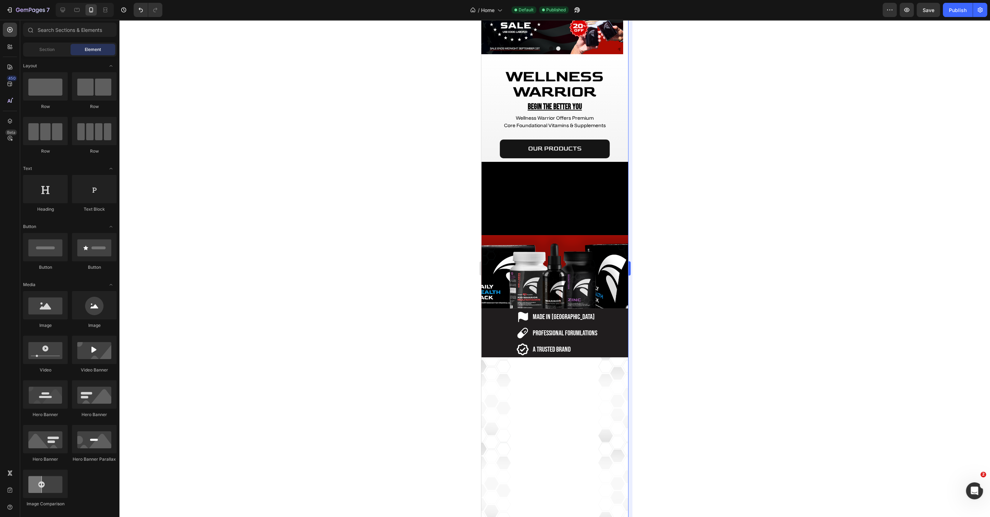
scroll to position [23, 0]
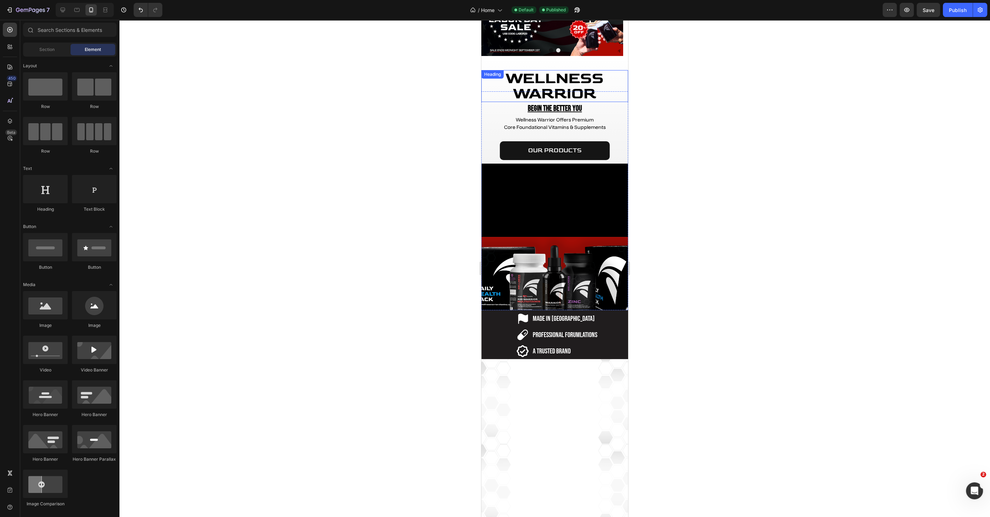
click at [412, 138] on div at bounding box center [554, 268] width 870 height 497
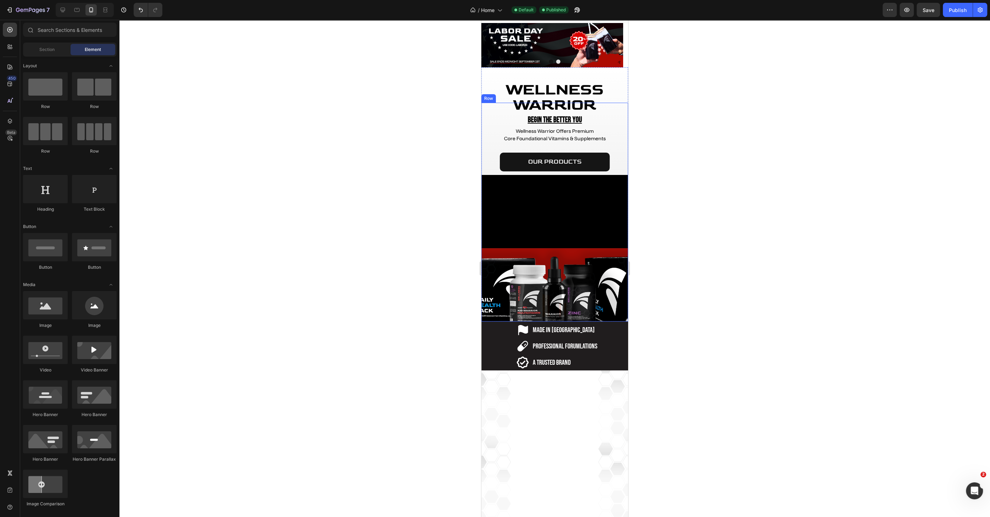
scroll to position [0, 0]
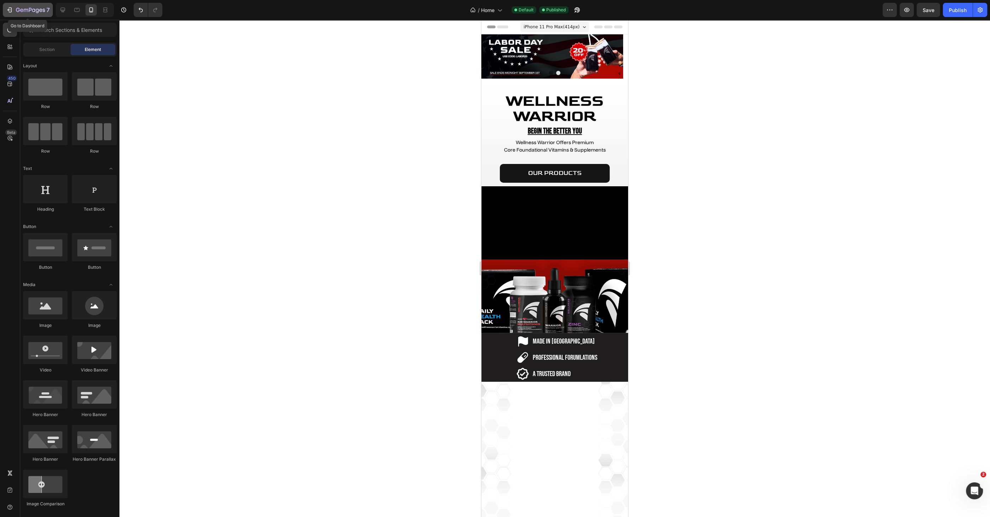
click at [40, 9] on icon "button" at bounding box center [30, 10] width 29 height 6
